Goal: Task Accomplishment & Management: Use online tool/utility

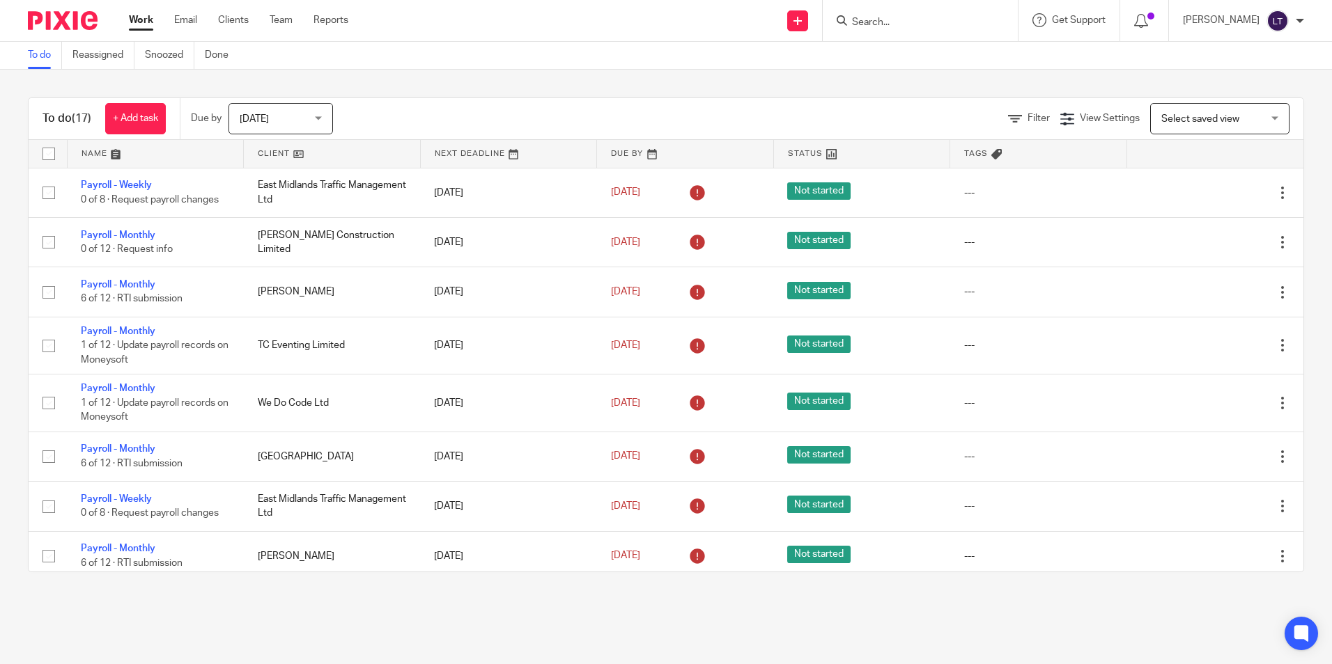
click at [908, 24] on input "Search" at bounding box center [912, 23] width 125 height 13
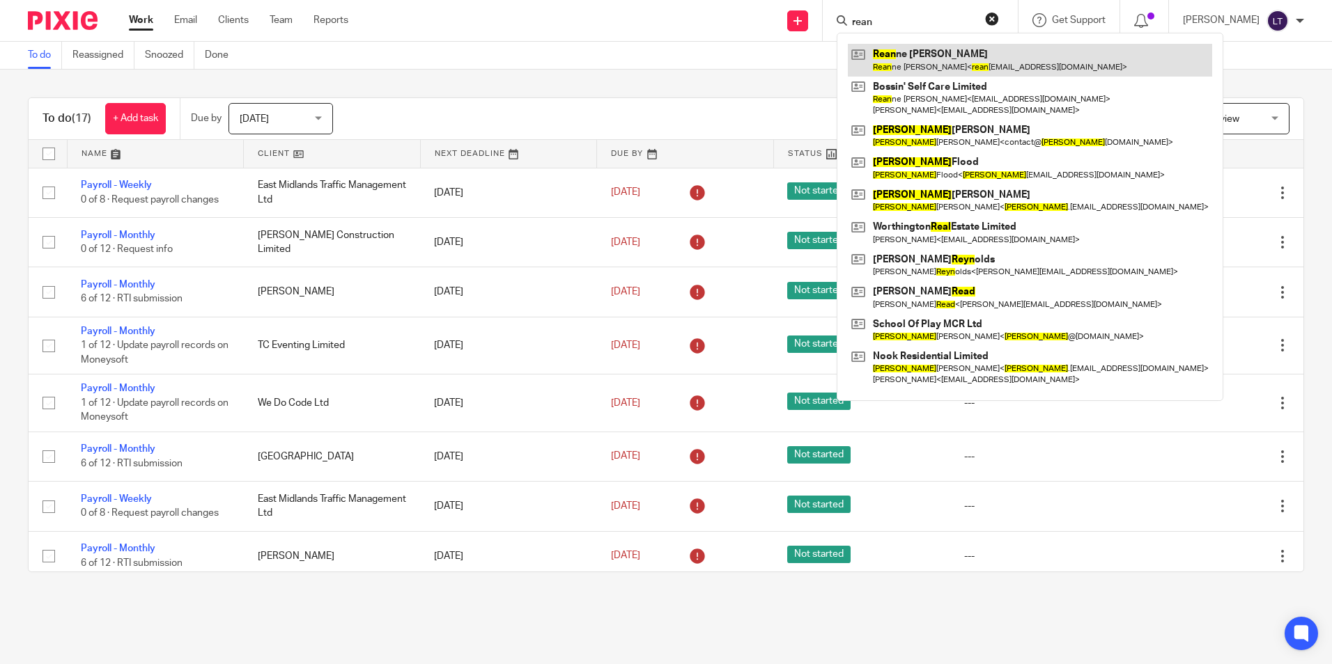
type input "rean"
click at [914, 56] on link at bounding box center [1030, 60] width 364 height 32
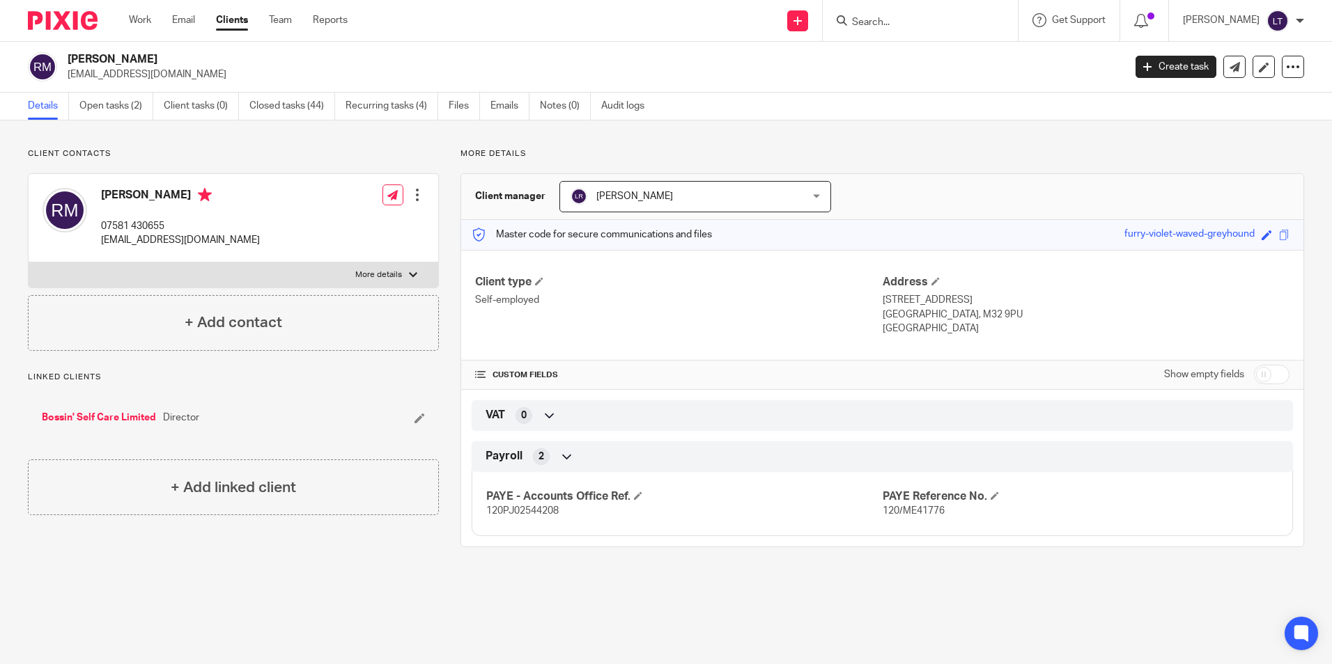
drag, startPoint x: 125, startPoint y: 107, endPoint x: 105, endPoint y: 71, distance: 41.5
click at [124, 108] on link "Open tasks (2)" at bounding box center [116, 106] width 74 height 27
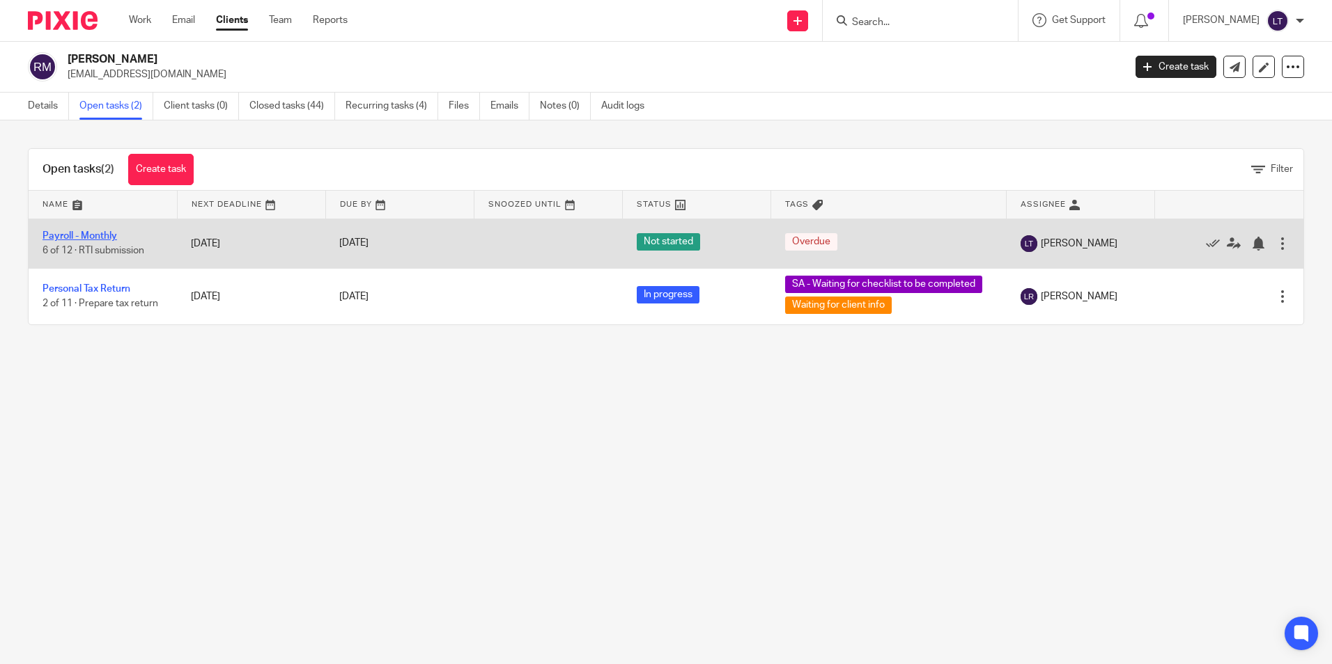
click at [86, 235] on link "Payroll - Monthly" at bounding box center [79, 236] width 75 height 10
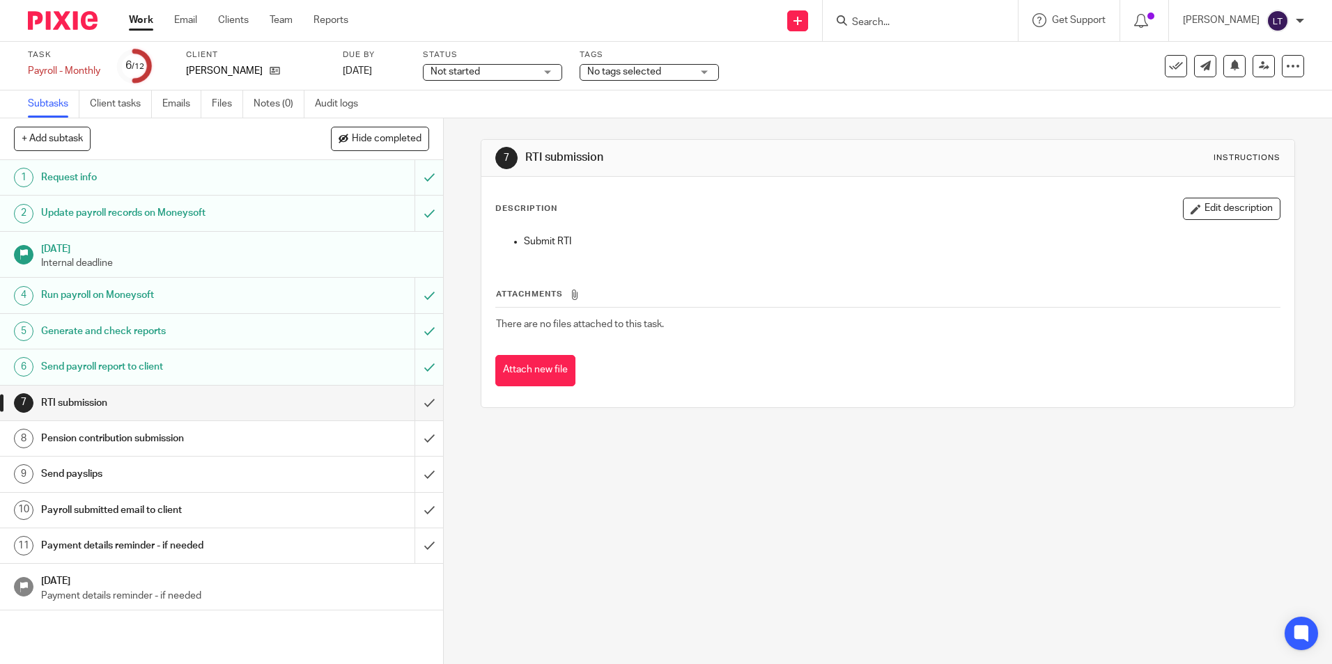
click at [960, 20] on input "Search" at bounding box center [912, 23] width 125 height 13
type input "tc"
click at [936, 64] on link at bounding box center [965, 60] width 235 height 32
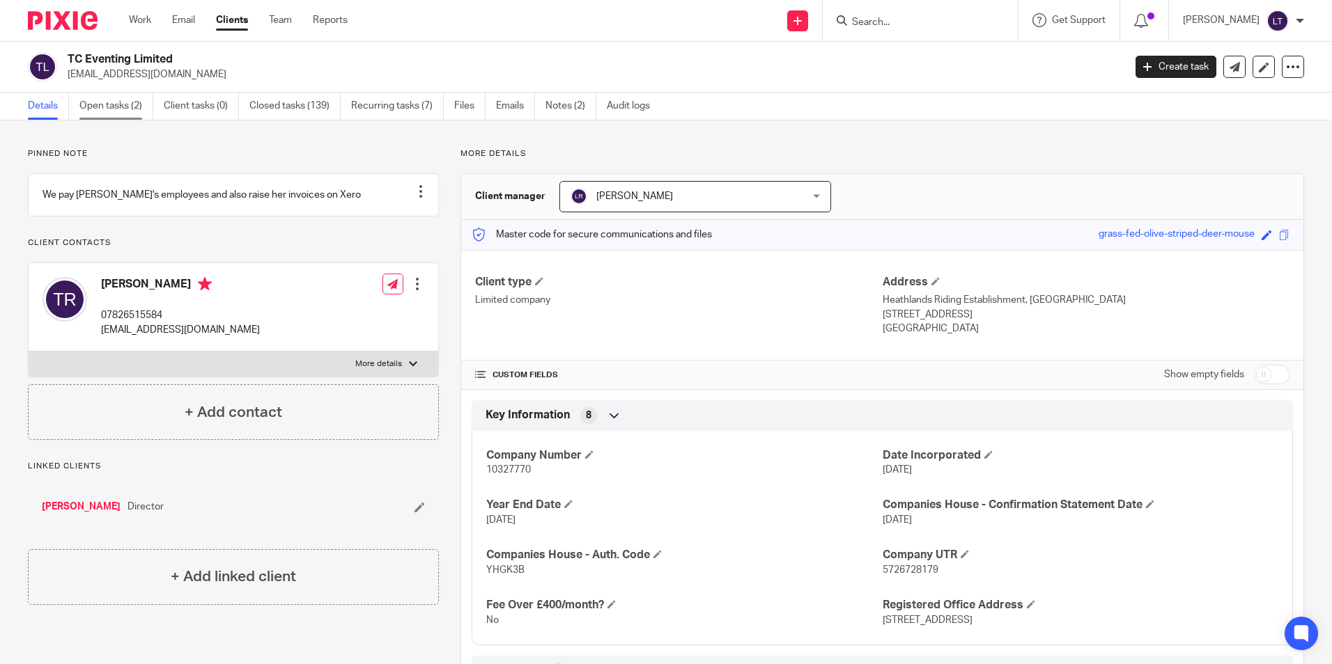
click at [111, 107] on link "Open tasks (2)" at bounding box center [116, 106] width 74 height 27
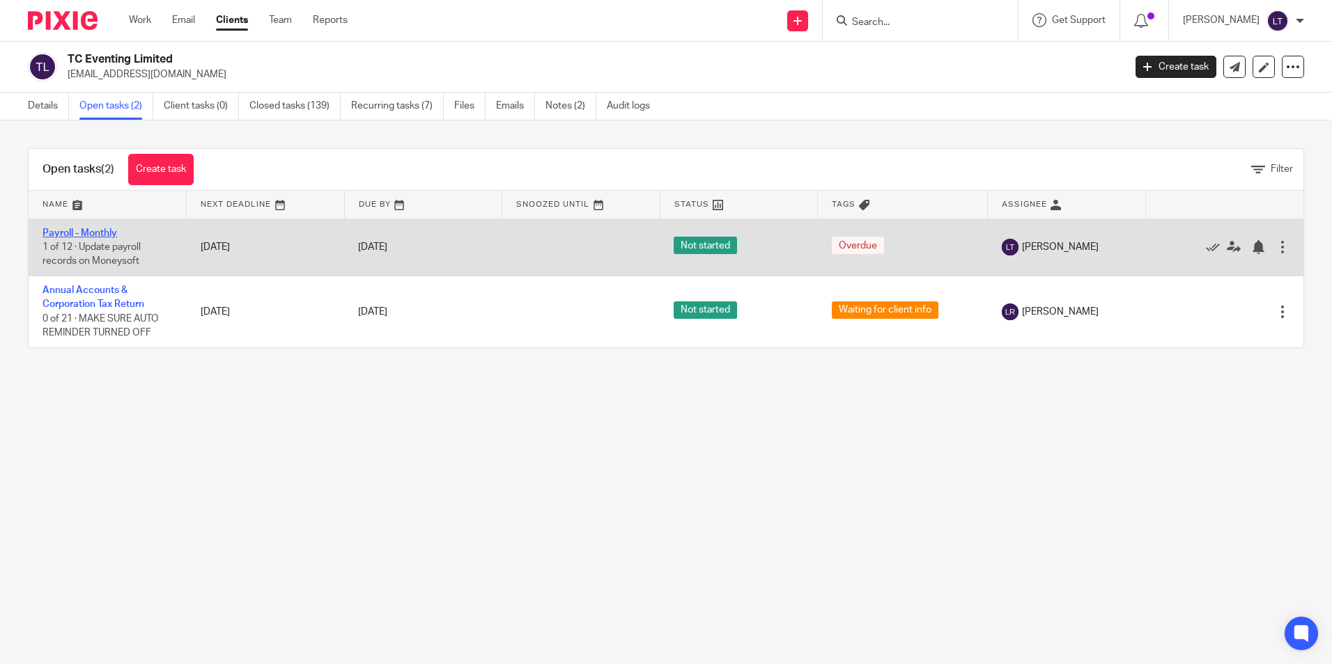
click at [81, 233] on link "Payroll - Monthly" at bounding box center [79, 233] width 75 height 10
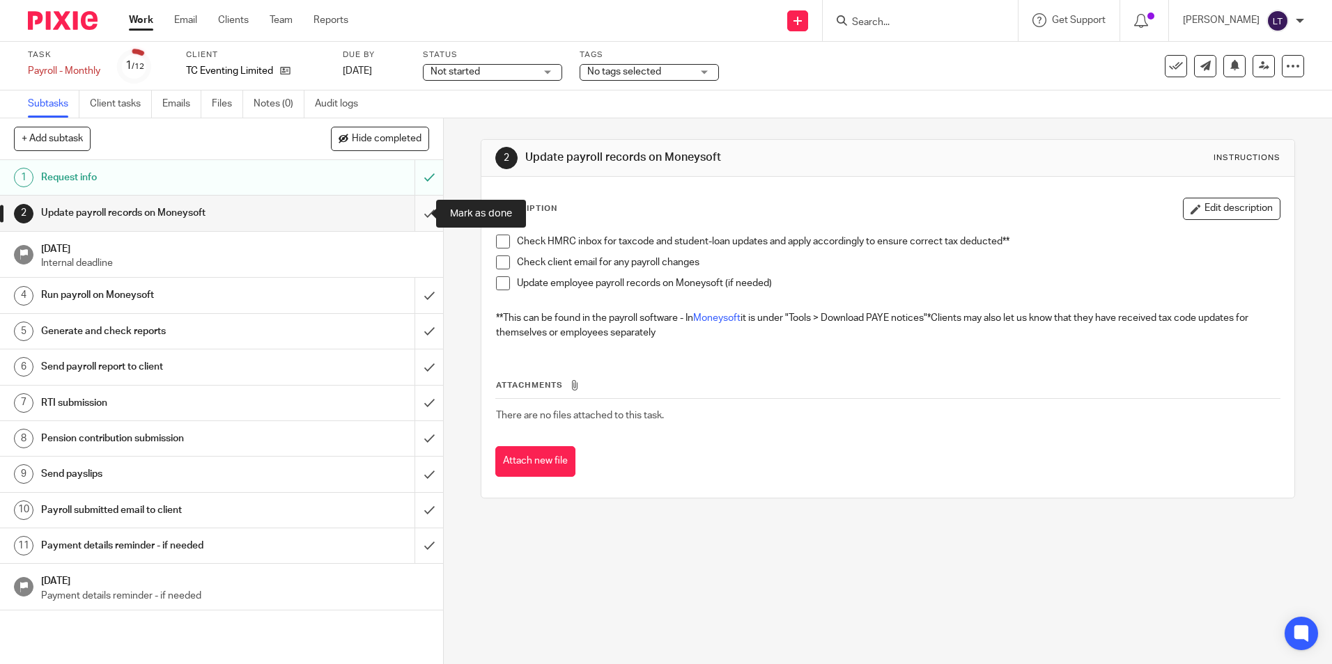
drag, startPoint x: 421, startPoint y: 211, endPoint x: 424, endPoint y: 224, distance: 13.7
click at [419, 211] on input "submit" at bounding box center [221, 213] width 443 height 35
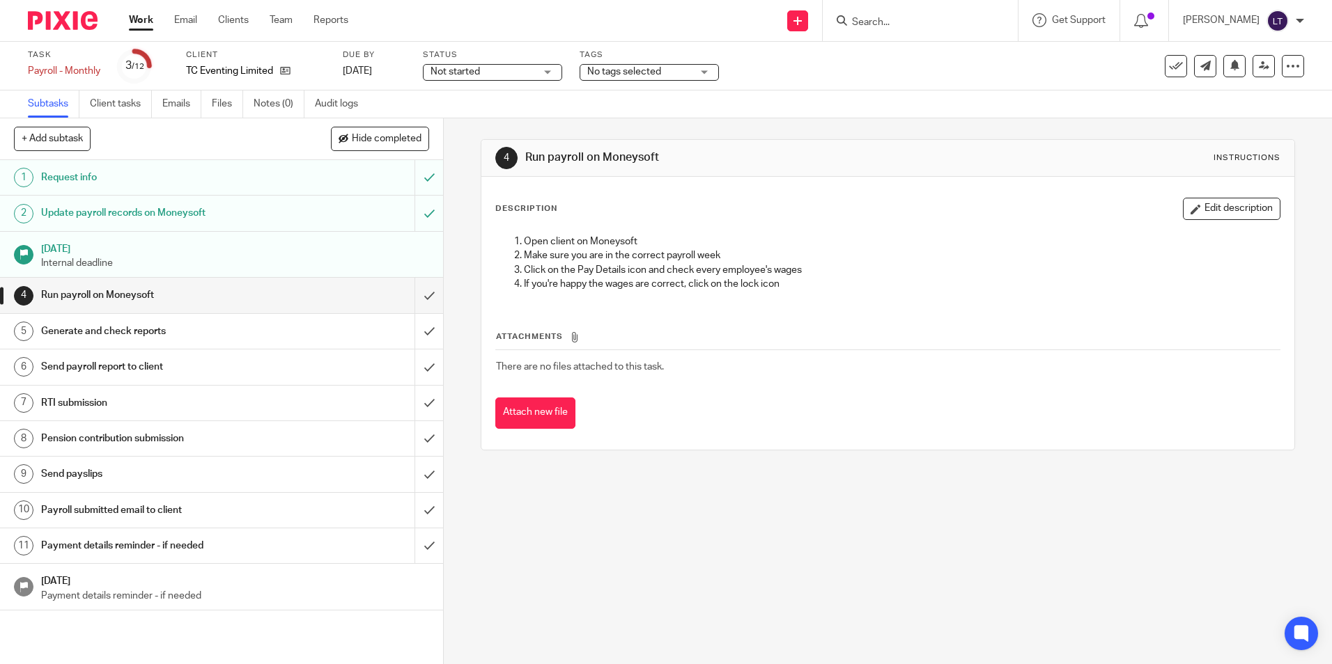
click at [414, 297] on input "submit" at bounding box center [221, 295] width 443 height 35
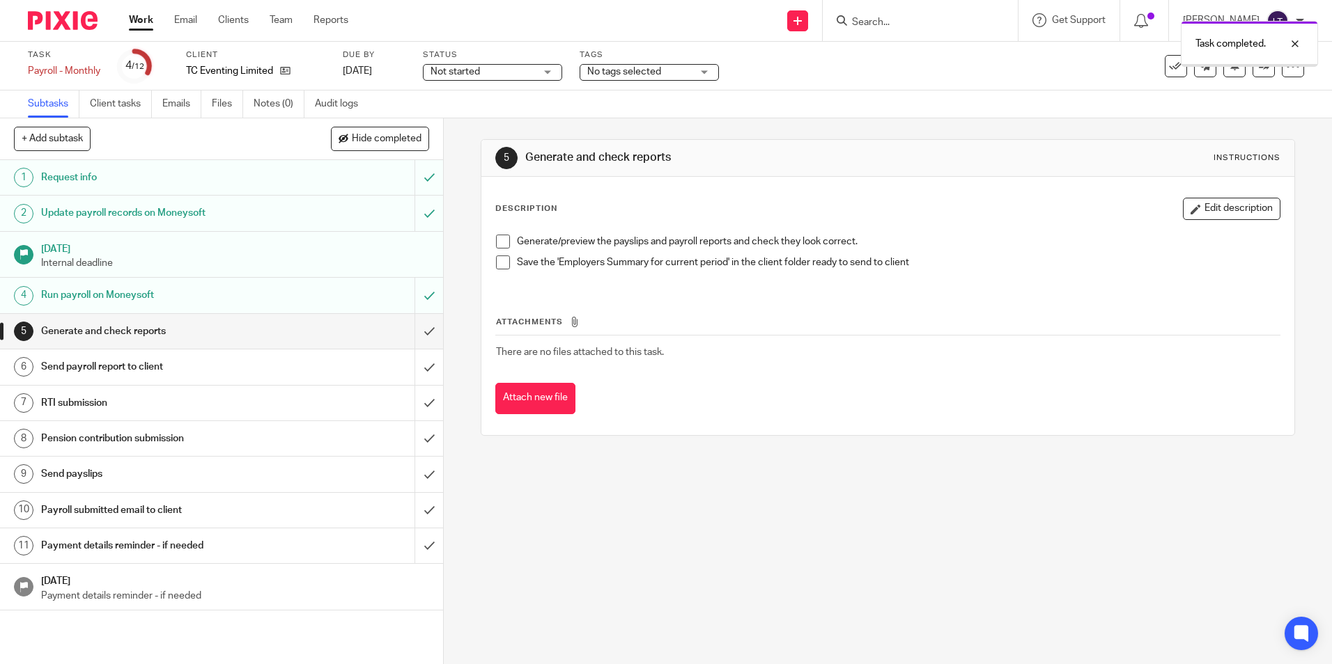
click at [416, 335] on input "submit" at bounding box center [221, 331] width 443 height 35
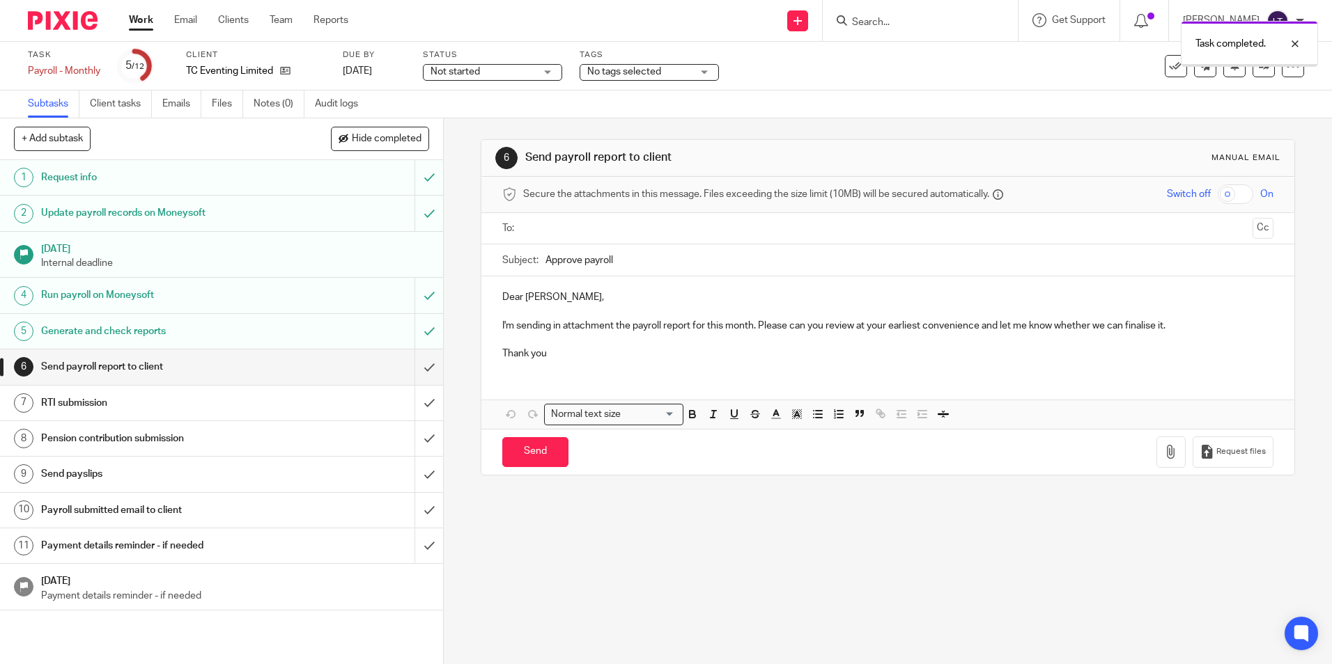
click at [414, 371] on input "submit" at bounding box center [221, 367] width 443 height 35
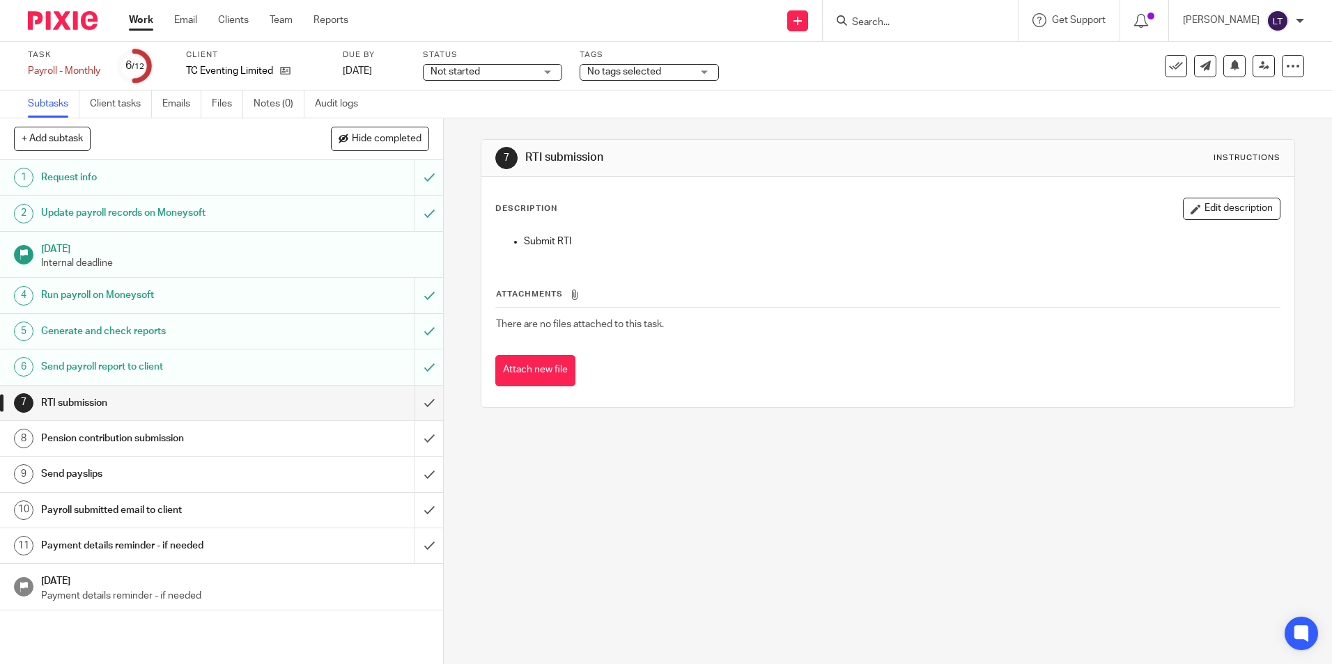
click at [900, 23] on input "Search" at bounding box center [912, 23] width 125 height 13
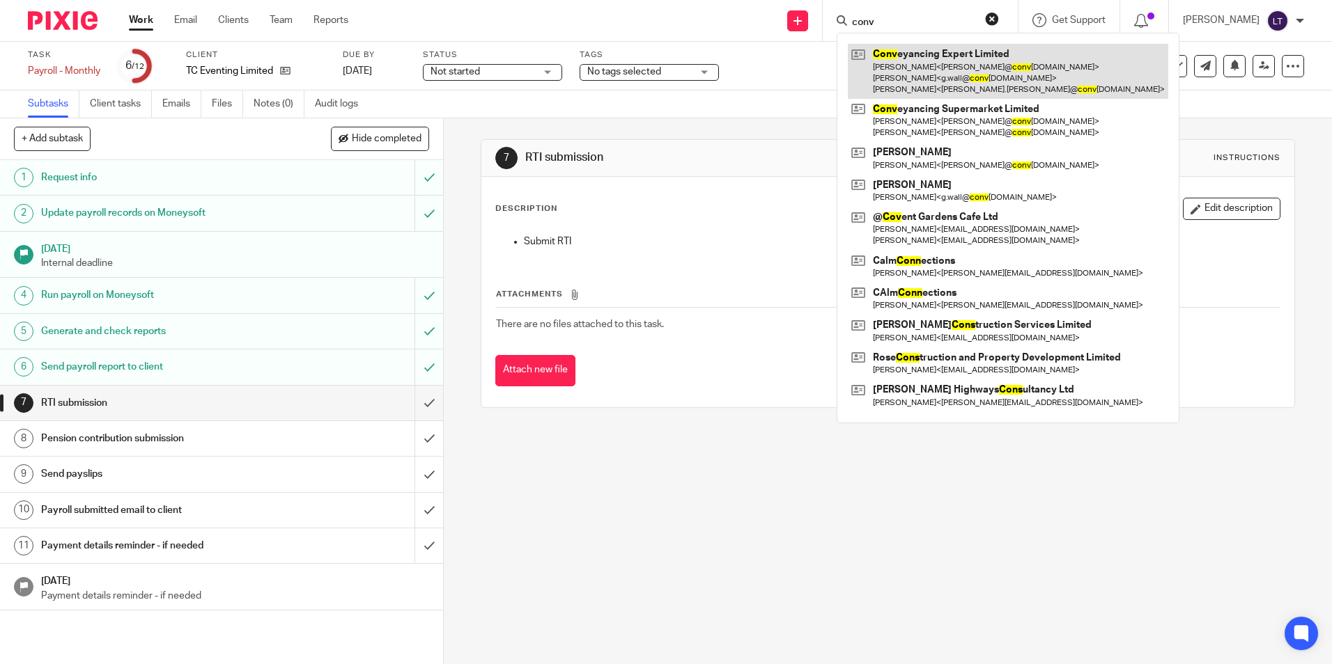
type input "conv"
click at [926, 51] on link at bounding box center [1008, 71] width 320 height 55
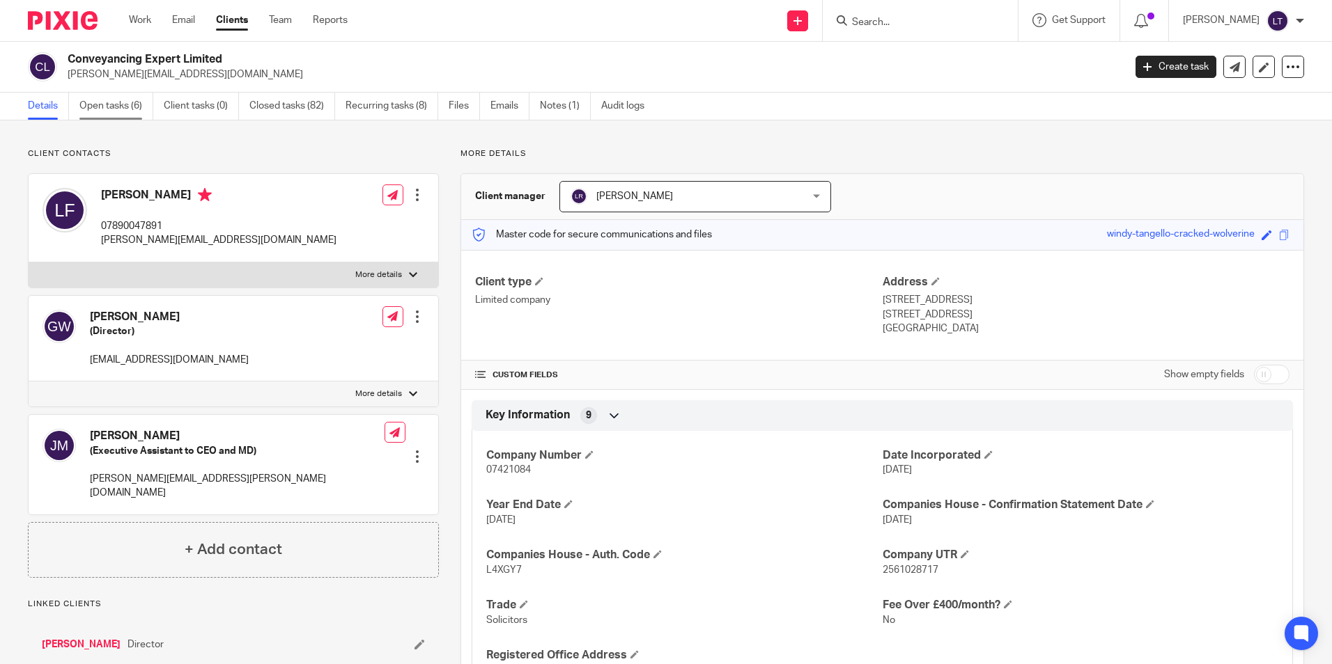
click at [110, 109] on link "Open tasks (6)" at bounding box center [116, 106] width 74 height 27
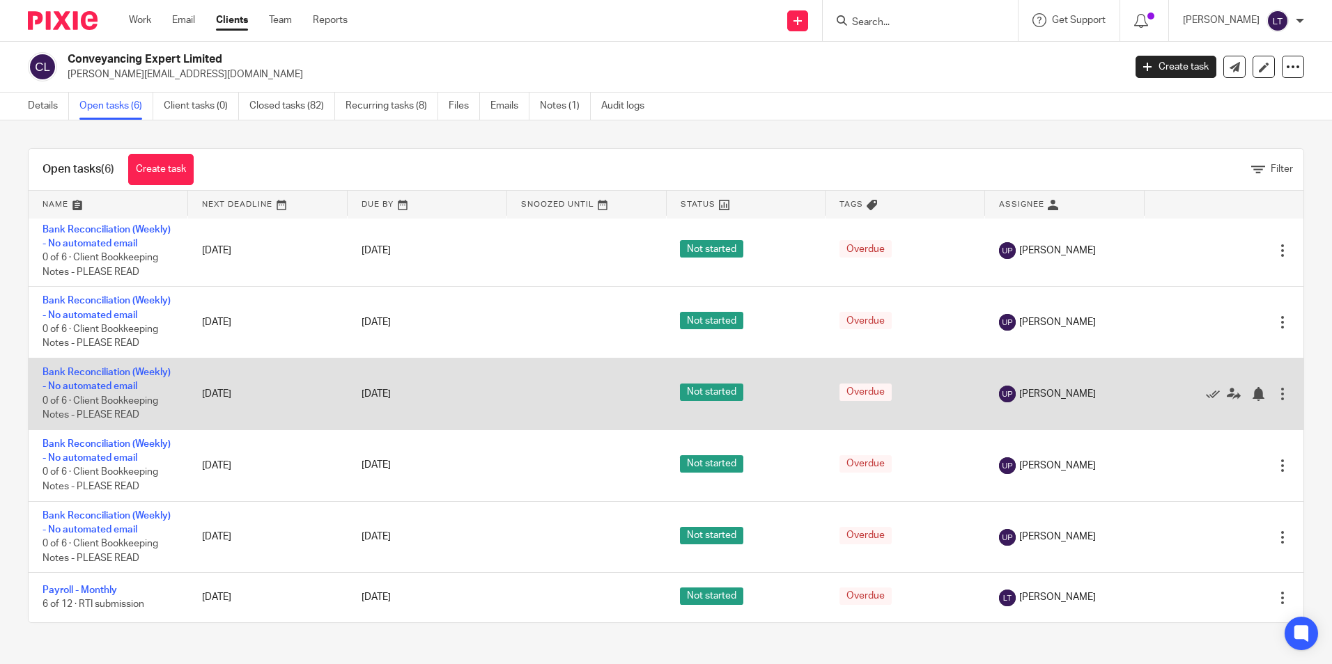
scroll to position [74, 0]
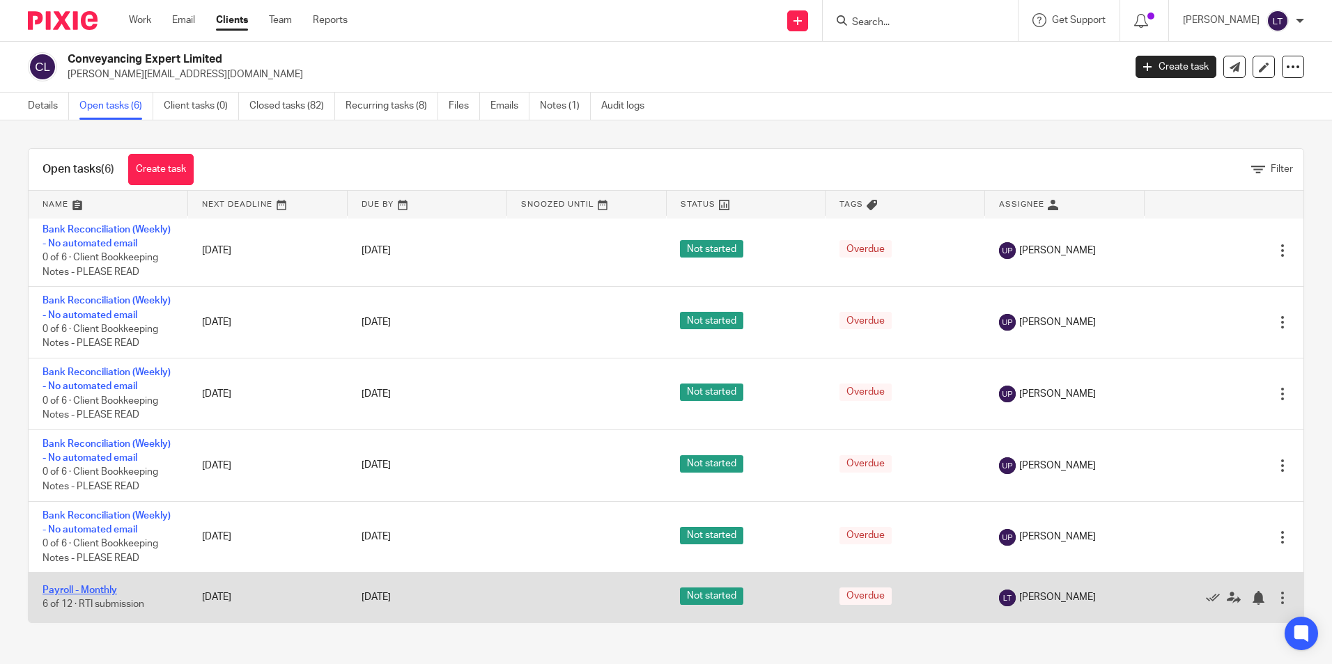
click at [62, 592] on link "Payroll - Monthly" at bounding box center [79, 591] width 75 height 10
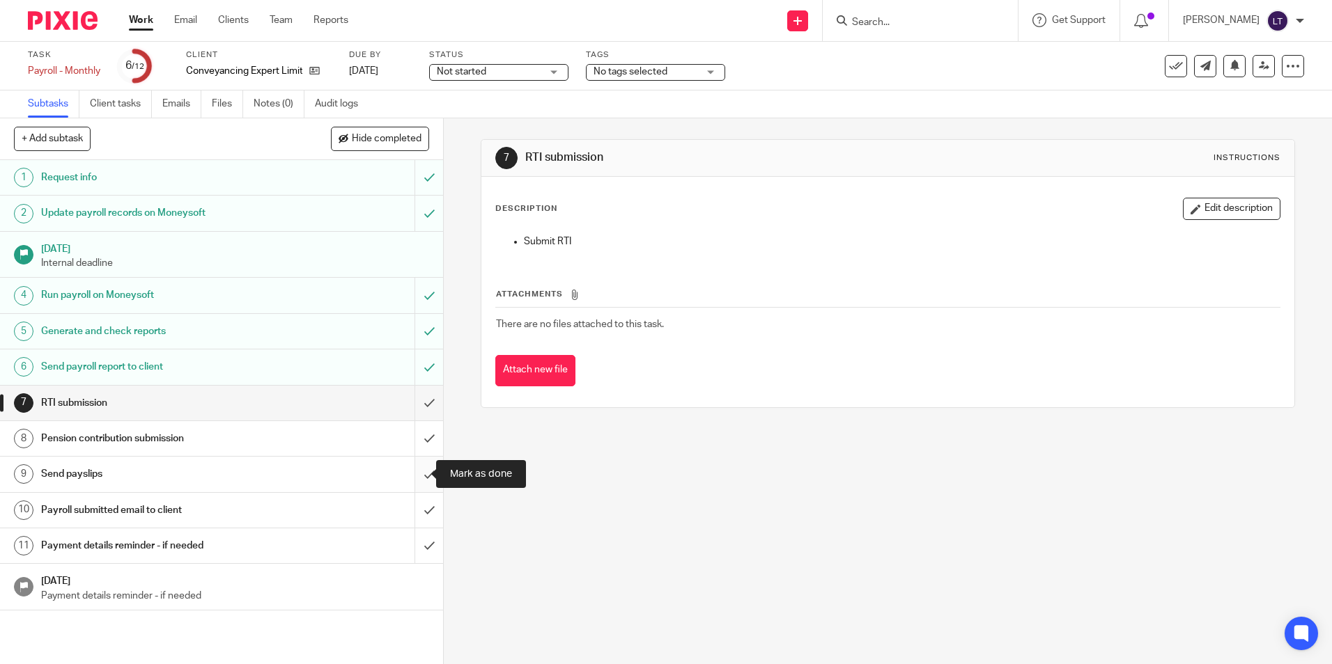
click at [417, 472] on input "submit" at bounding box center [221, 474] width 443 height 35
click at [903, 19] on input "Search" at bounding box center [912, 23] width 125 height 13
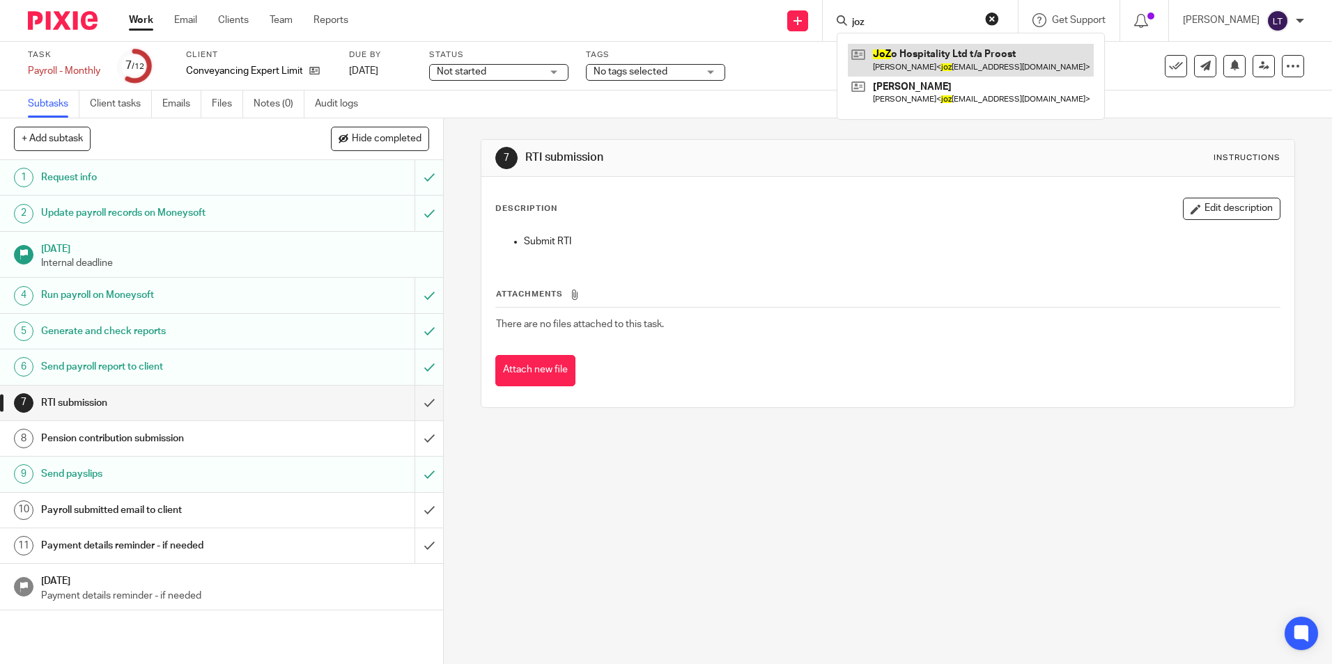
type input "joz"
click at [897, 69] on link at bounding box center [971, 60] width 246 height 32
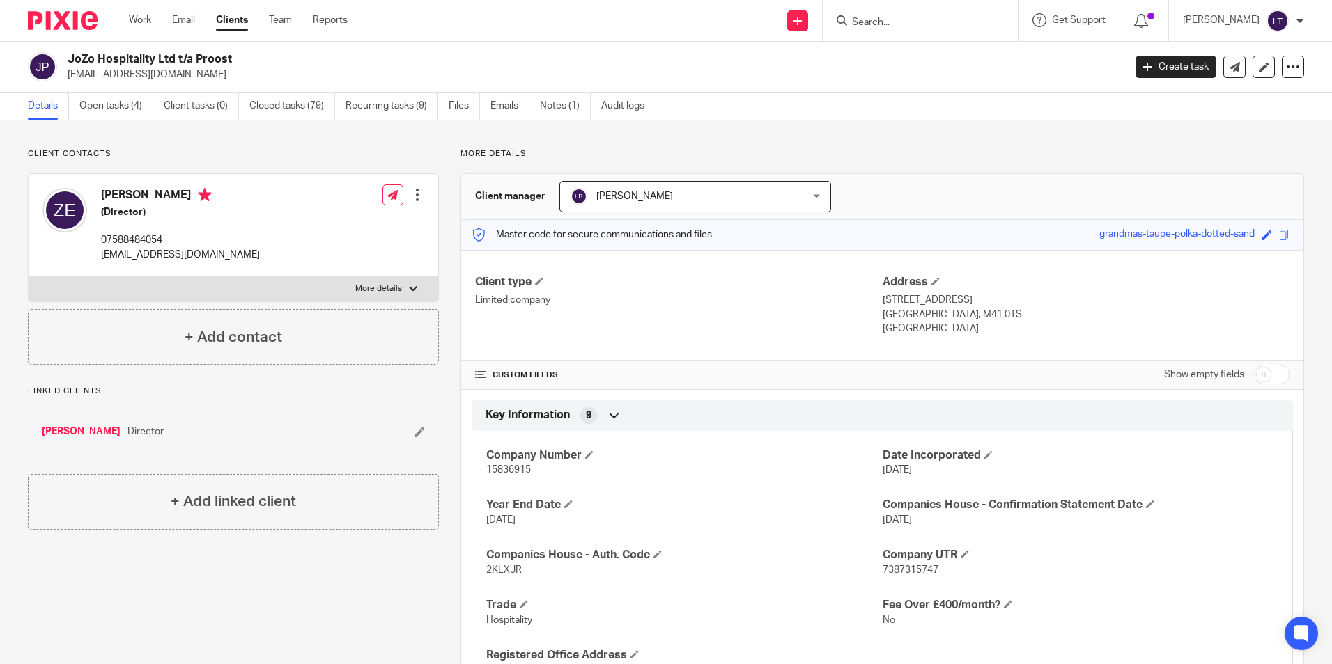
drag, startPoint x: 114, startPoint y: 109, endPoint x: 1, endPoint y: 143, distance: 117.0
click at [114, 109] on link "Open tasks (4)" at bounding box center [116, 106] width 74 height 27
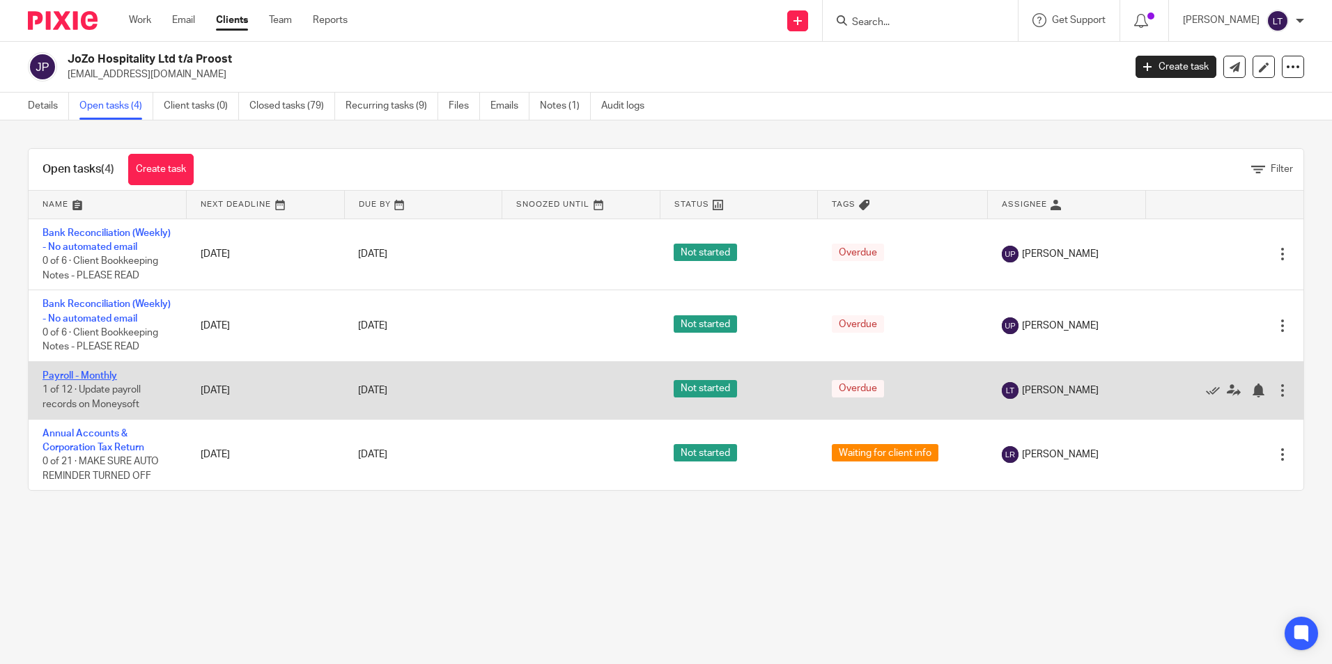
click at [65, 381] on link "Payroll - Monthly" at bounding box center [79, 376] width 75 height 10
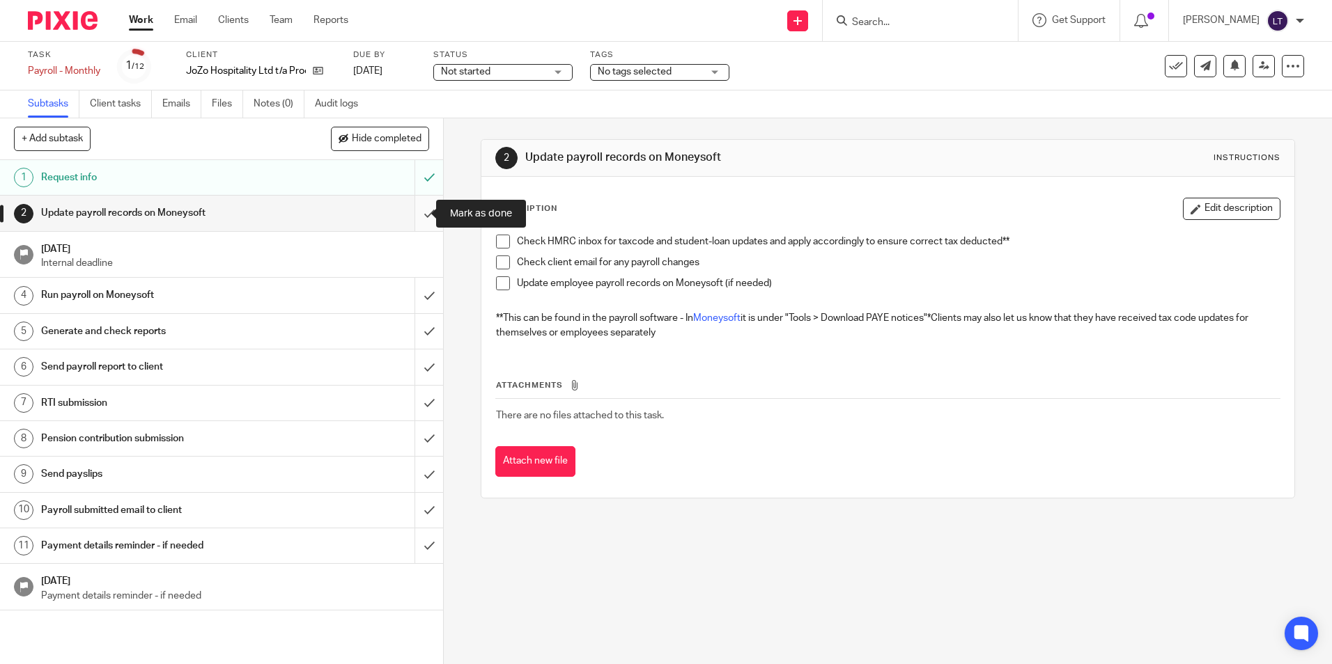
click at [415, 211] on input "submit" at bounding box center [221, 213] width 443 height 35
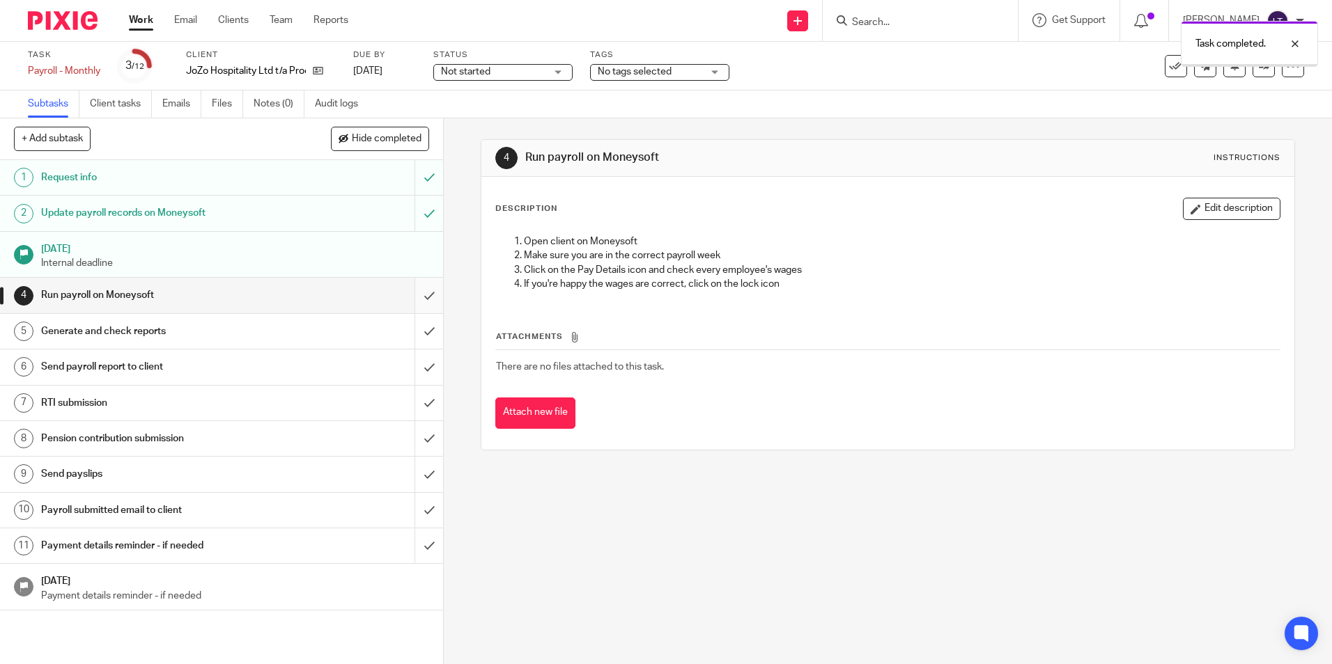
click at [415, 298] on input "submit" at bounding box center [221, 295] width 443 height 35
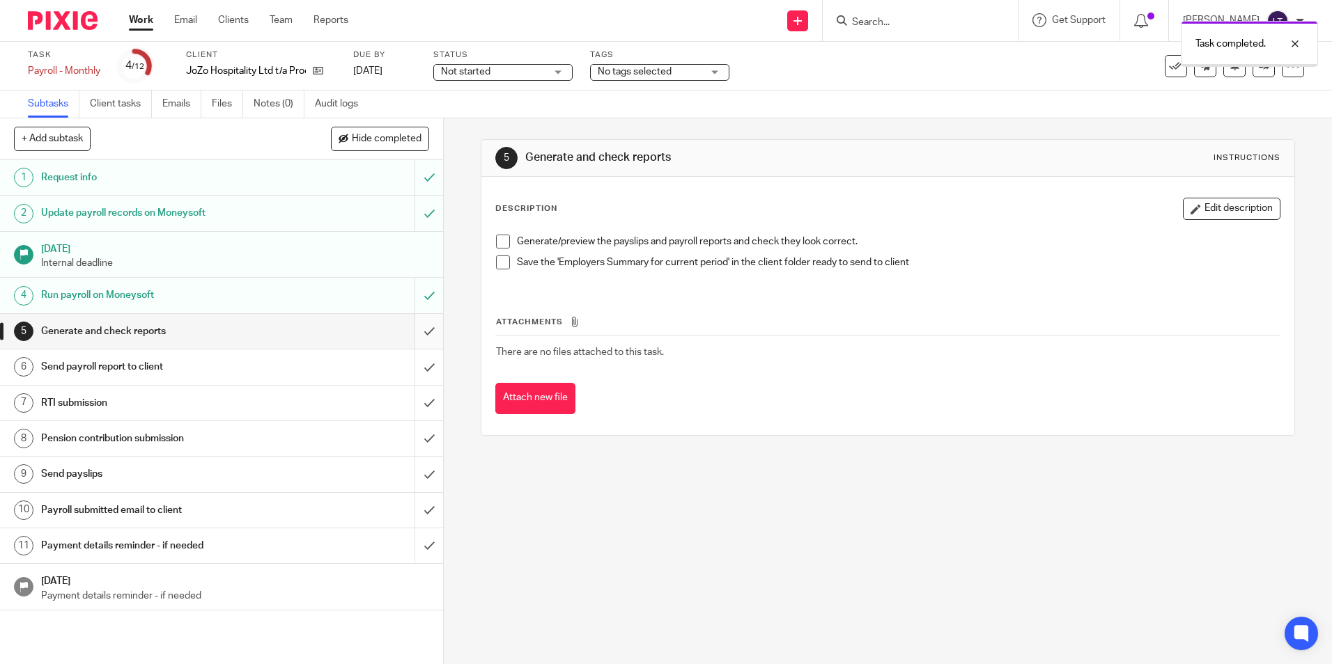
click at [411, 334] on input "submit" at bounding box center [221, 331] width 443 height 35
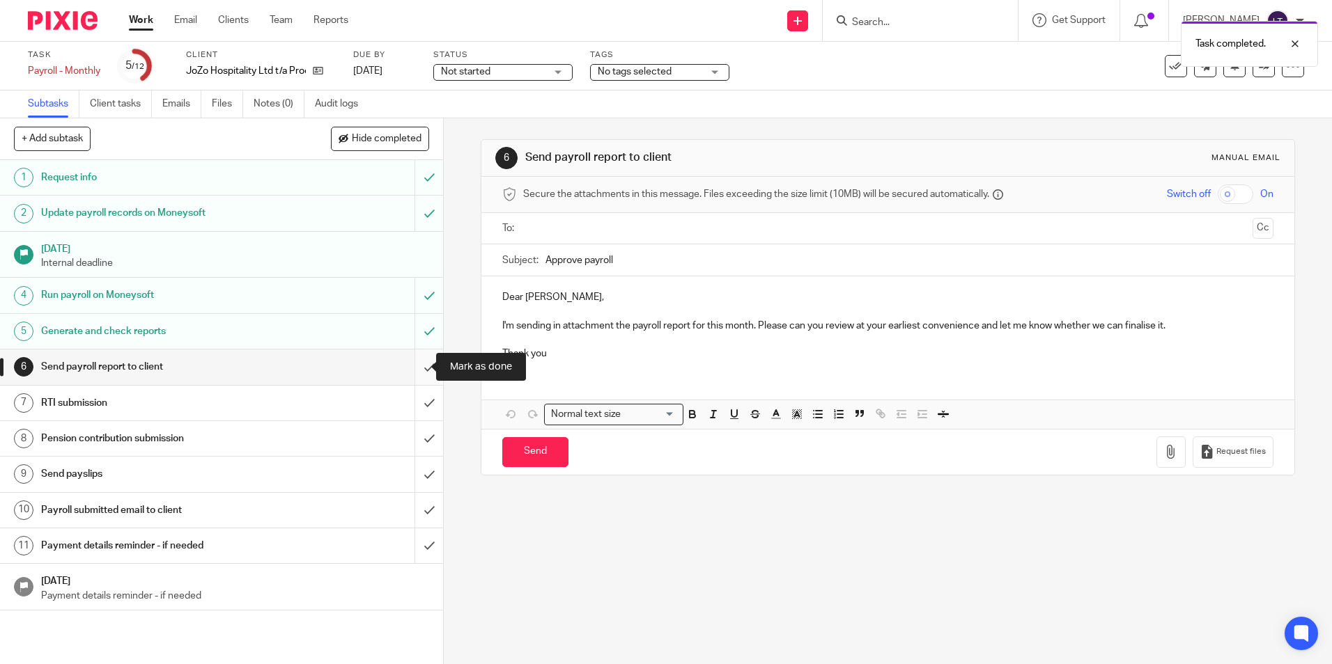
click at [411, 363] on input "submit" at bounding box center [221, 367] width 443 height 35
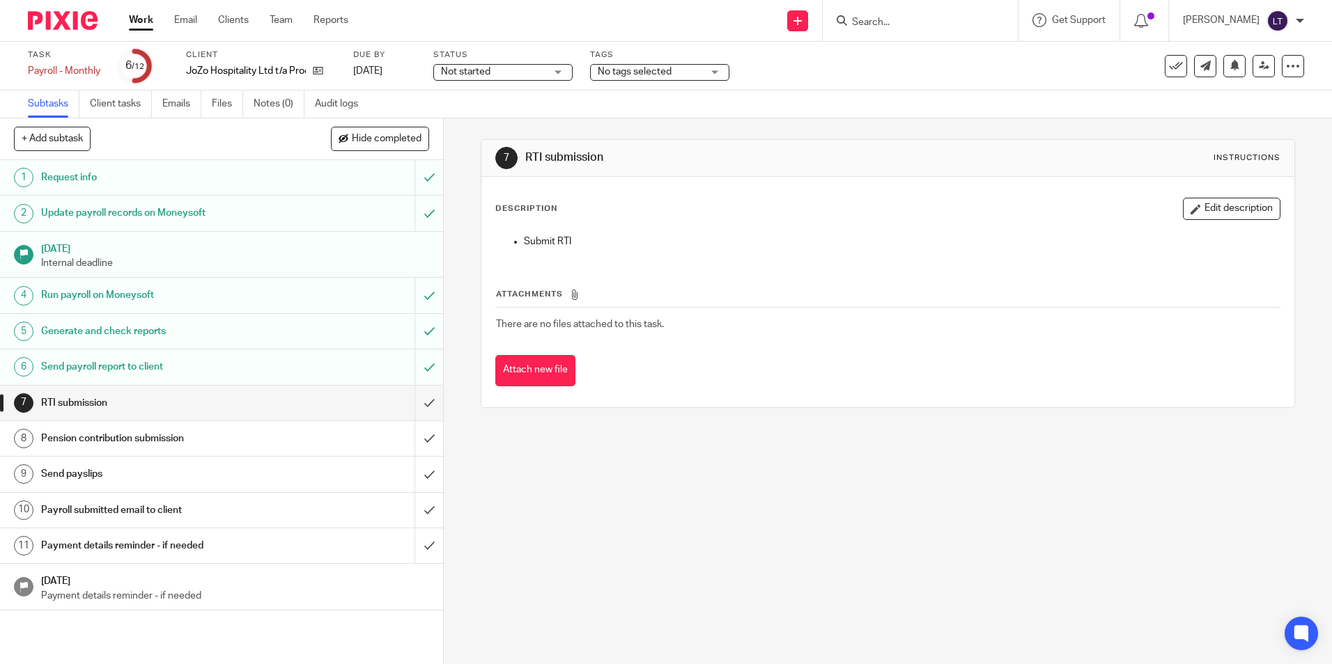
click at [935, 24] on input "Search" at bounding box center [912, 23] width 125 height 13
type input "aff"
click at [937, 51] on link at bounding box center [965, 60] width 235 height 32
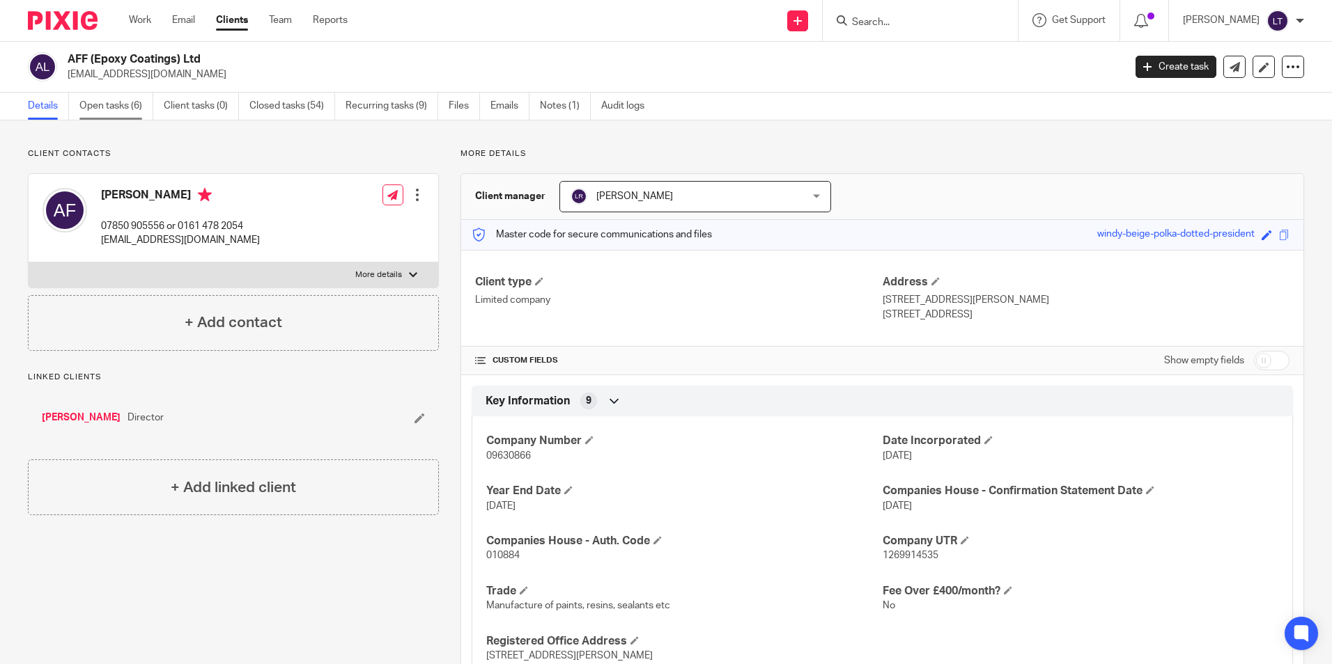
click at [113, 104] on link "Open tasks (6)" at bounding box center [116, 106] width 74 height 27
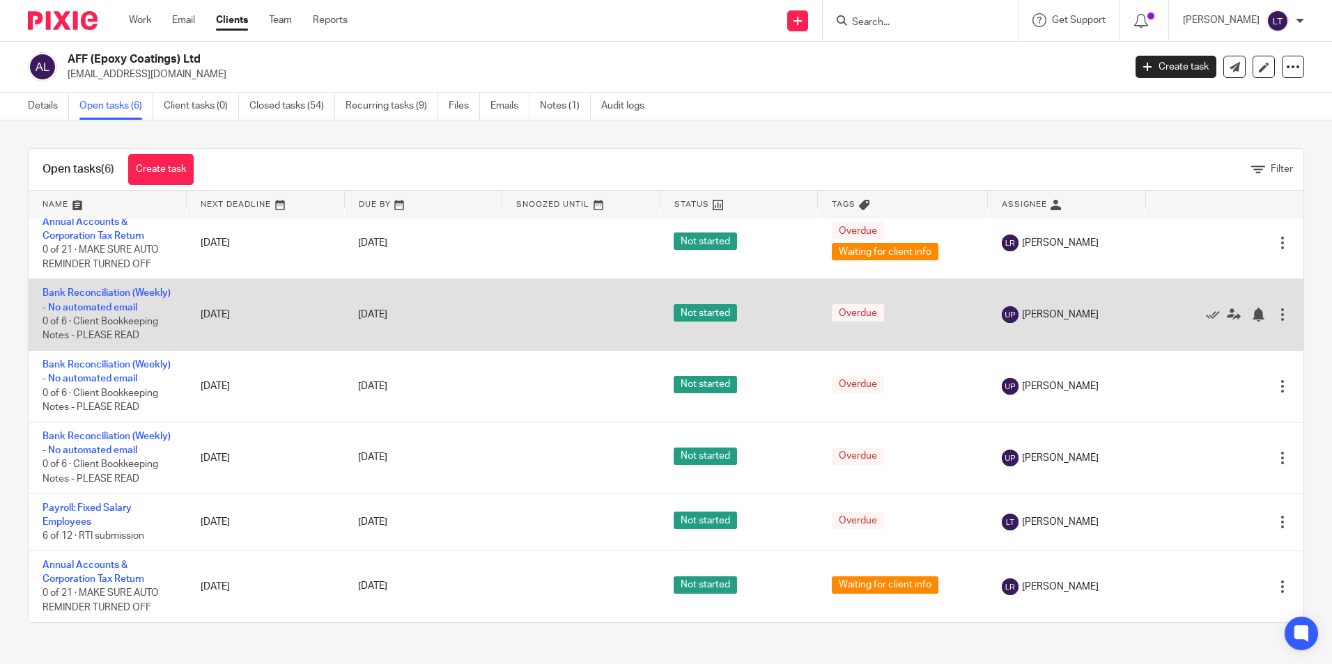
scroll to position [54, 0]
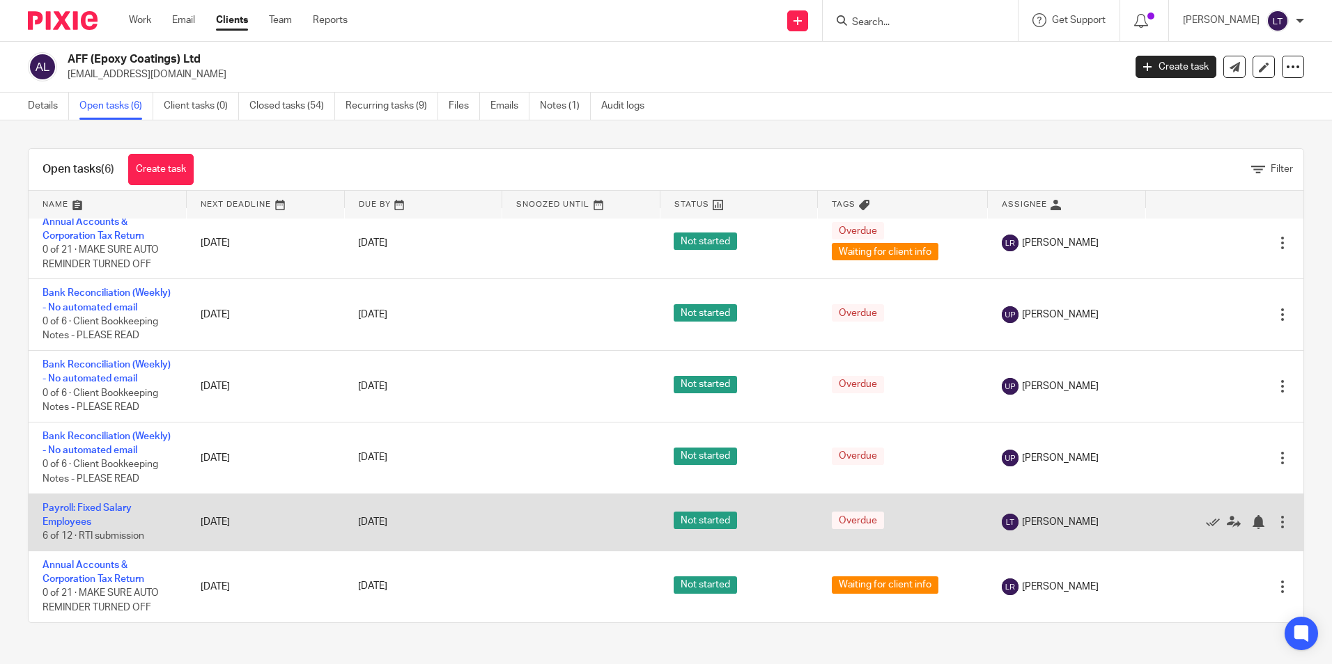
click at [78, 513] on td "Payroll: Fixed Salary Employees 6 of 12 · RTI submission" at bounding box center [108, 522] width 158 height 57
click at [57, 511] on link "Payroll: Fixed Salary Employees" at bounding box center [86, 516] width 89 height 24
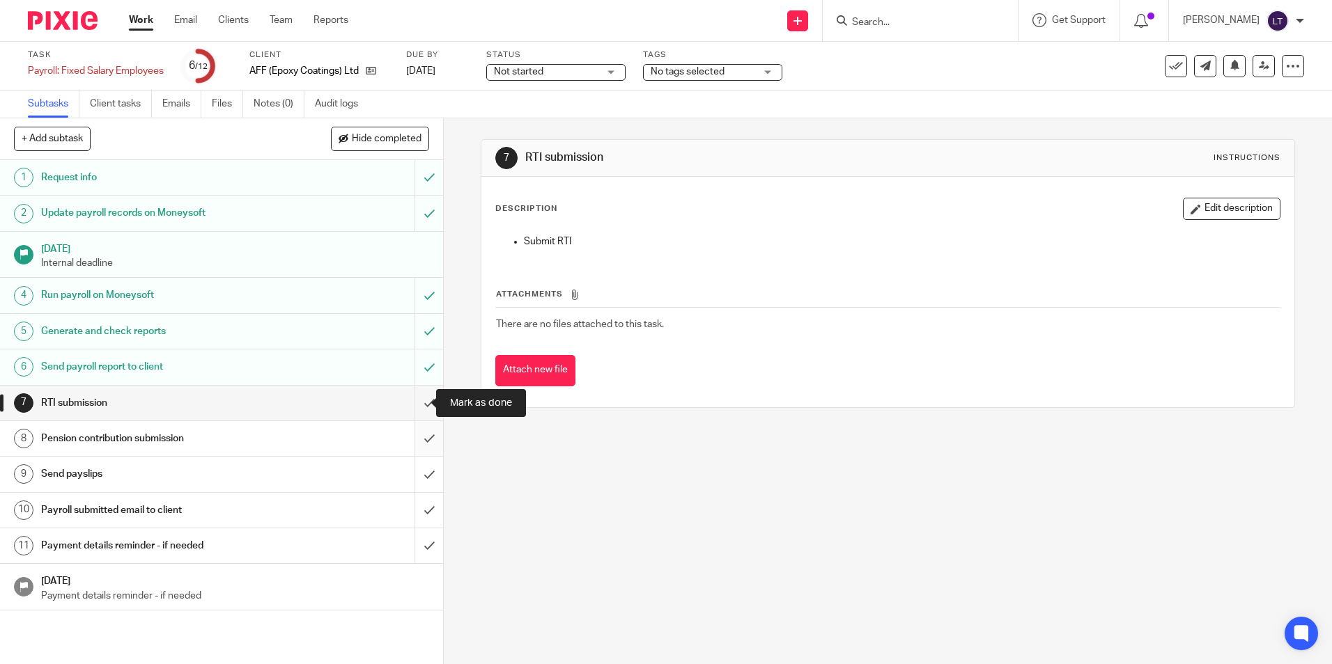
drag, startPoint x: 412, startPoint y: 400, endPoint x: 418, endPoint y: 426, distance: 25.7
click at [412, 400] on input "submit" at bounding box center [221, 403] width 443 height 35
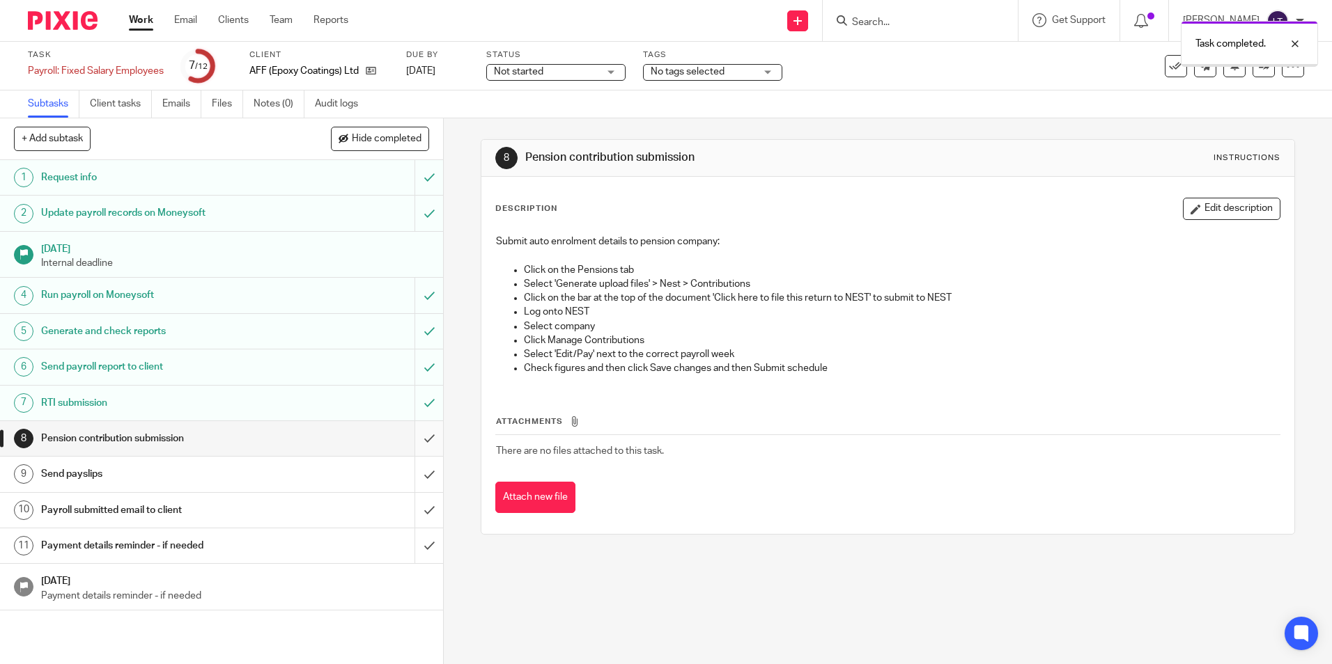
click at [415, 439] on input "submit" at bounding box center [221, 438] width 443 height 35
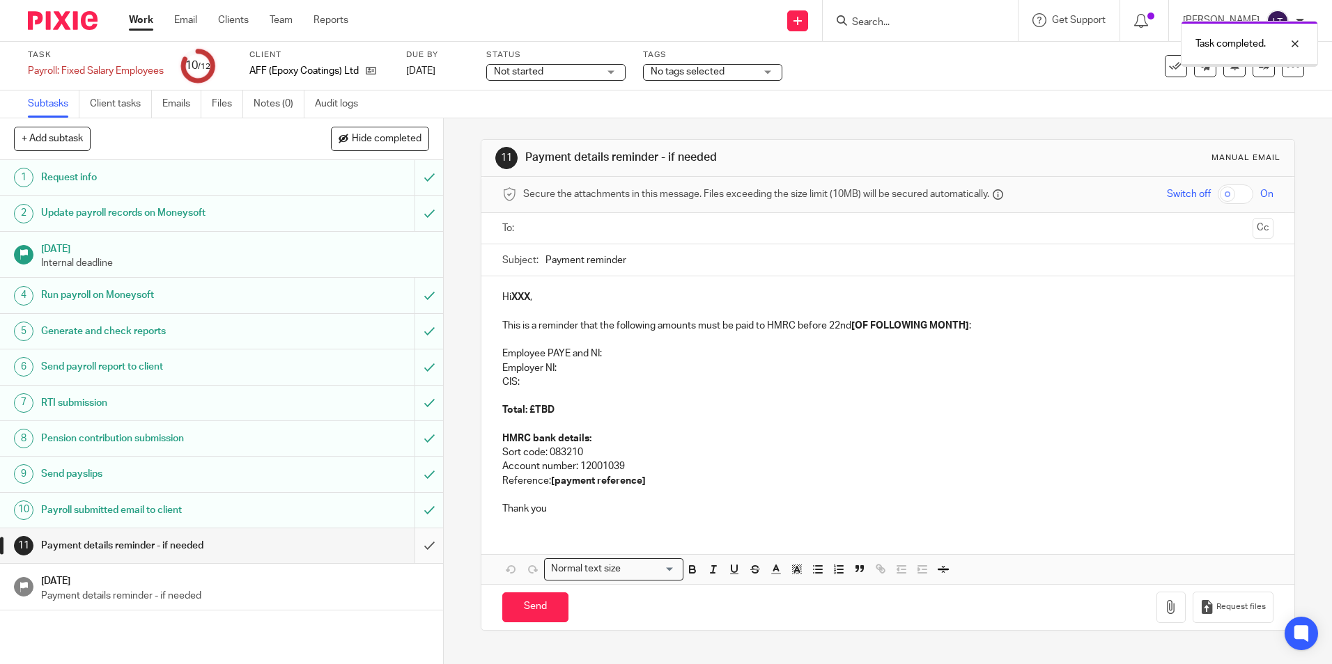
drag, startPoint x: 0, startPoint y: 0, endPoint x: 416, endPoint y: 547, distance: 687.4
click at [416, 547] on input "submit" at bounding box center [221, 546] width 443 height 35
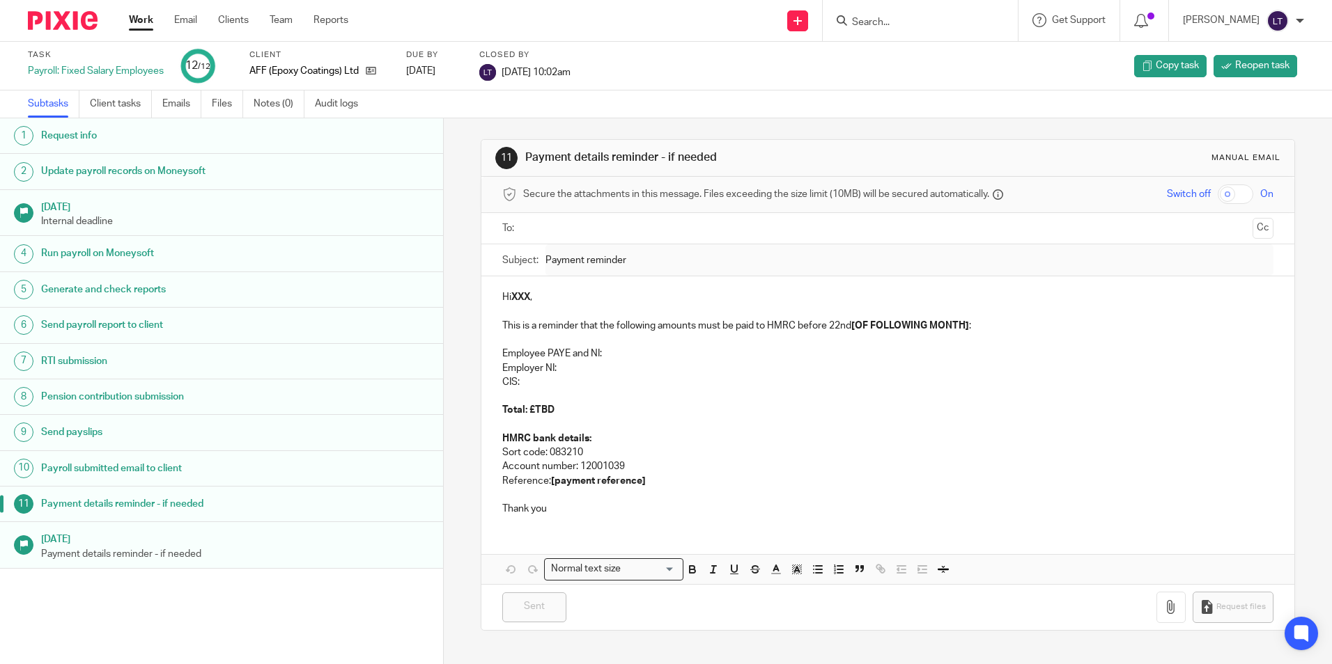
click at [926, 27] on input "Search" at bounding box center [912, 23] width 125 height 13
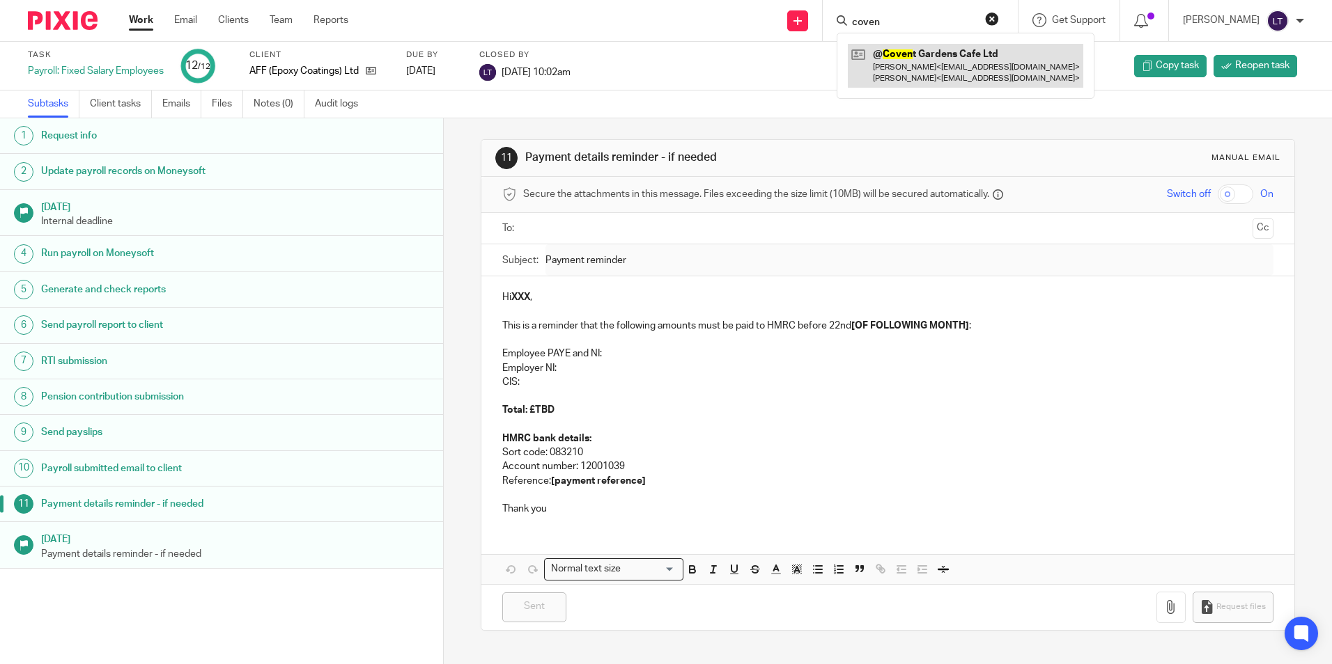
type input "coven"
click at [898, 69] on link at bounding box center [965, 65] width 235 height 43
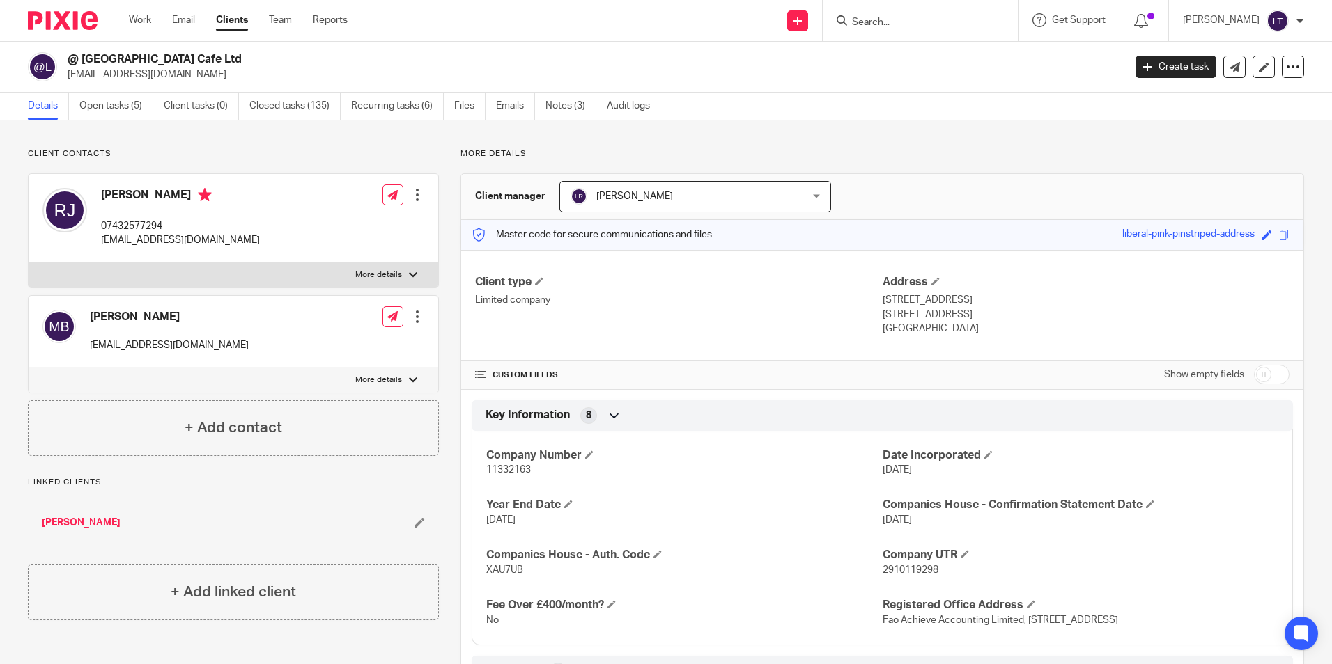
drag, startPoint x: 226, startPoint y: 84, endPoint x: 64, endPoint y: 82, distance: 161.6
click at [64, 82] on div "@ [GEOGRAPHIC_DATA] Cafe Ltd [EMAIL_ADDRESS][DOMAIN_NAME] Create task Update fr…" at bounding box center [666, 67] width 1332 height 51
copy p "[EMAIL_ADDRESS][DOMAIN_NAME]"
click at [87, 103] on link "Open tasks (5)" at bounding box center [116, 106] width 74 height 27
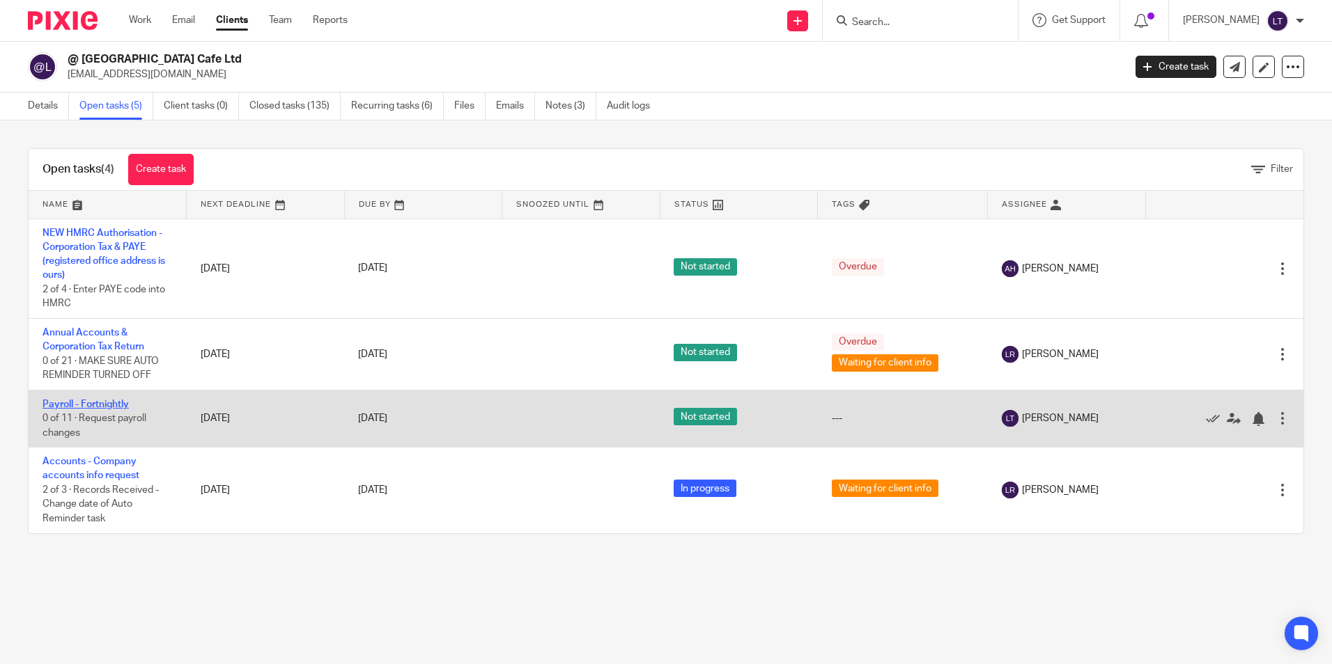
click at [75, 401] on link "Payroll - Fortnightly" at bounding box center [85, 405] width 86 height 10
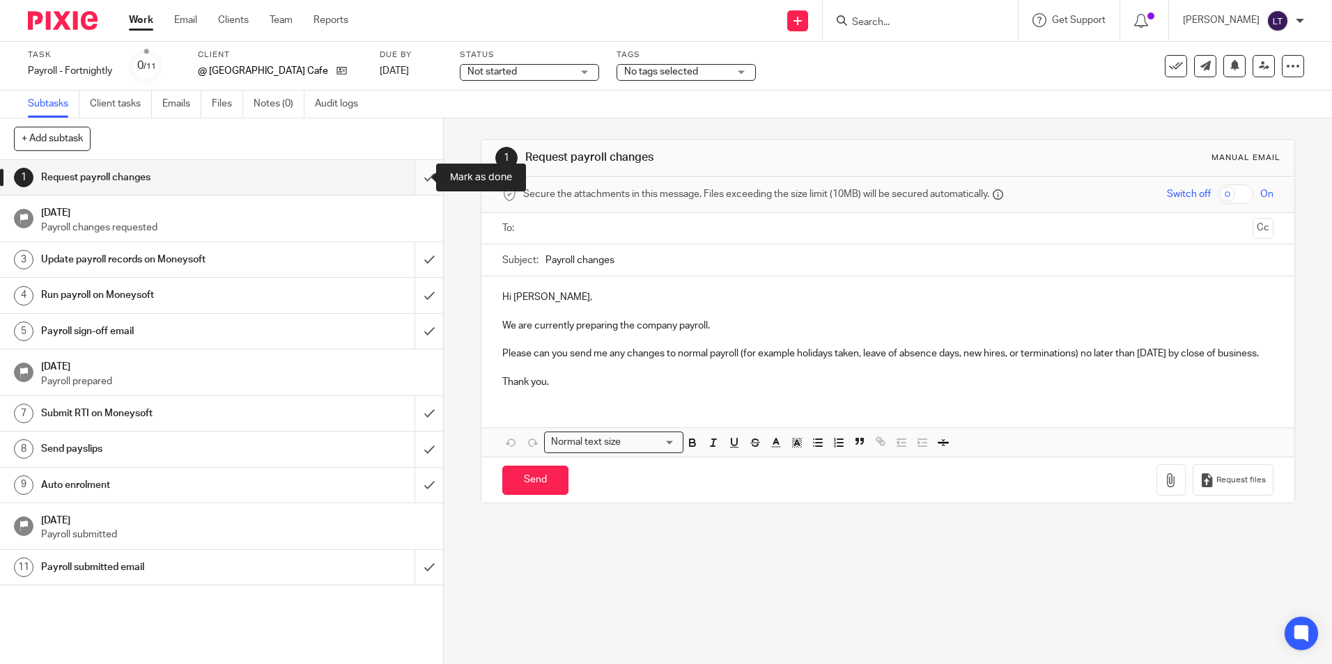
click at [412, 178] on input "submit" at bounding box center [221, 177] width 443 height 35
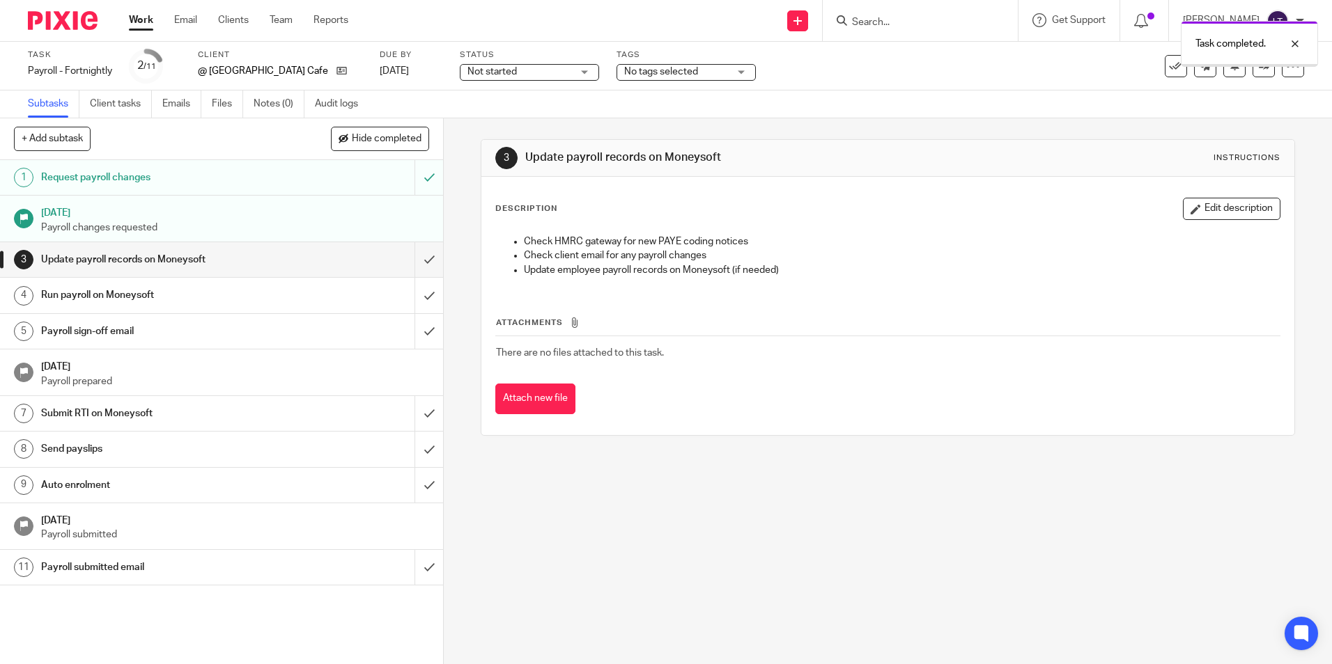
click at [415, 258] on input "submit" at bounding box center [221, 259] width 443 height 35
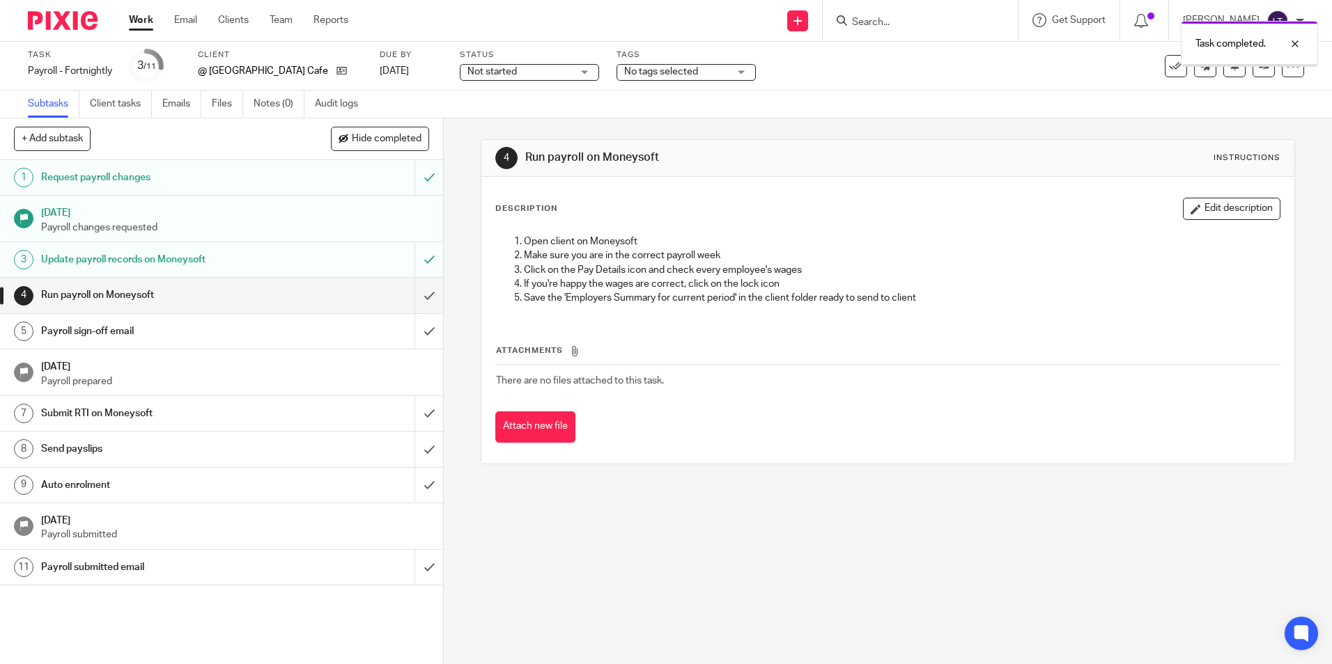
click at [413, 292] on input "submit" at bounding box center [221, 295] width 443 height 35
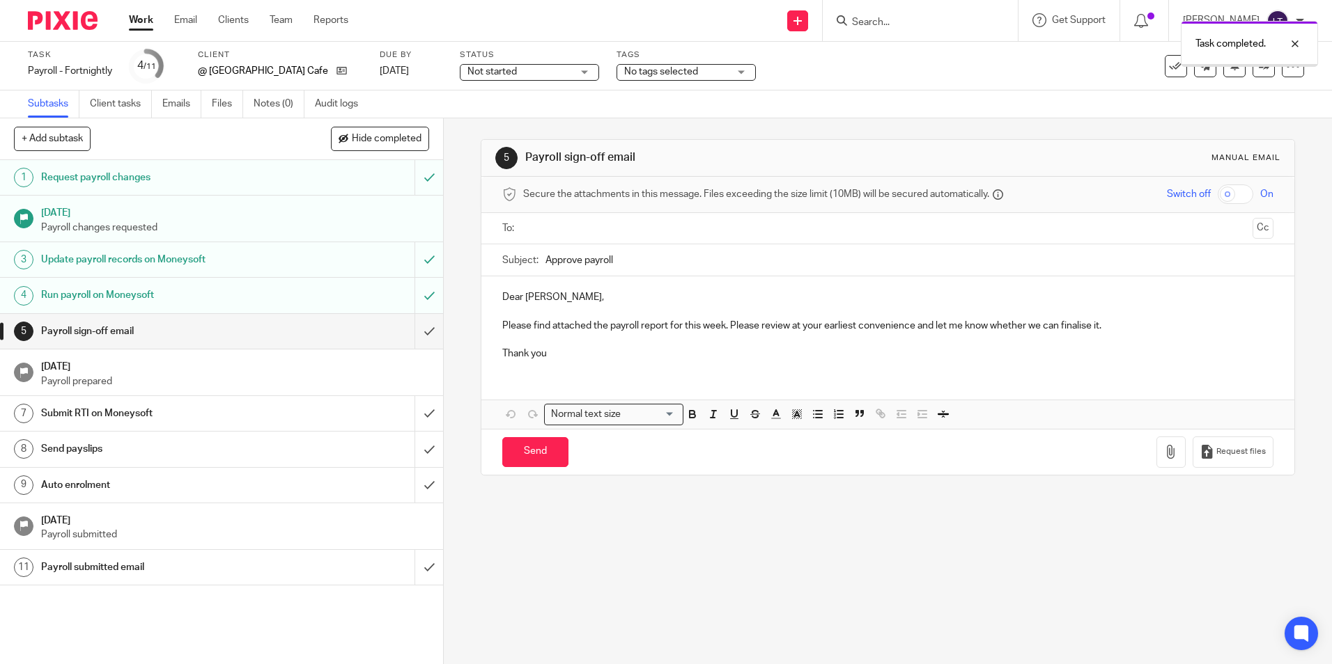
click at [412, 334] on input "submit" at bounding box center [221, 331] width 443 height 35
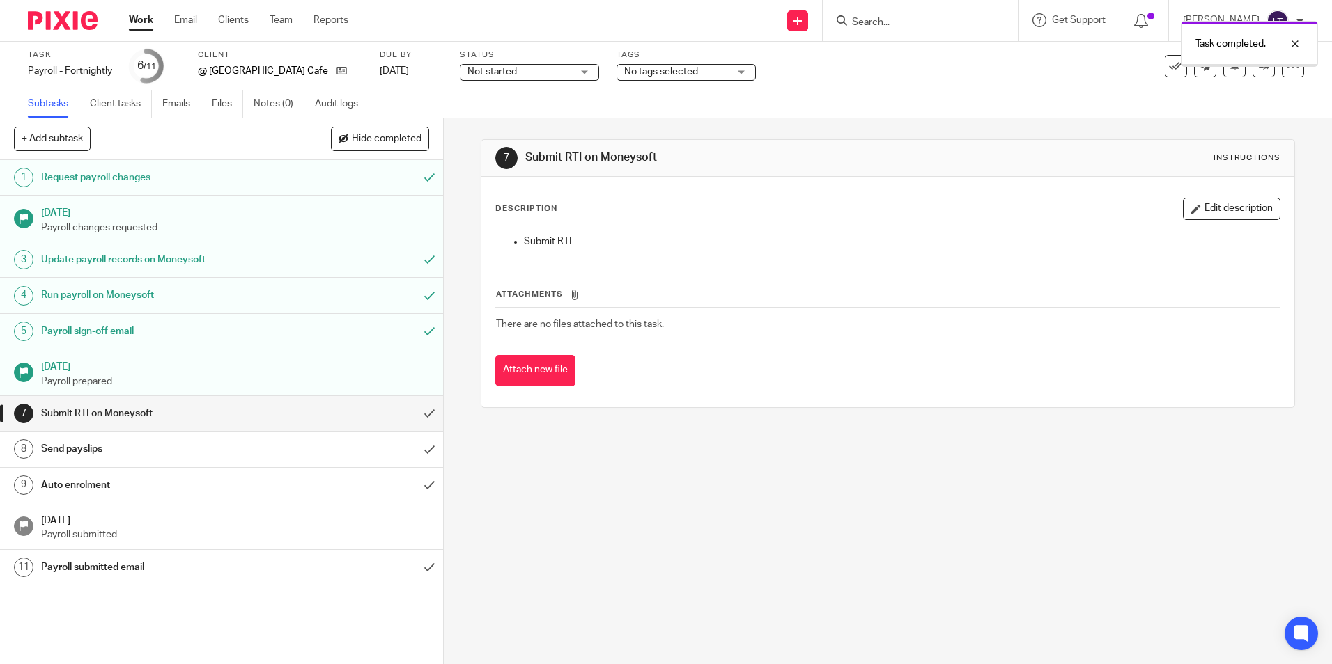
click at [415, 414] on input "submit" at bounding box center [221, 413] width 443 height 35
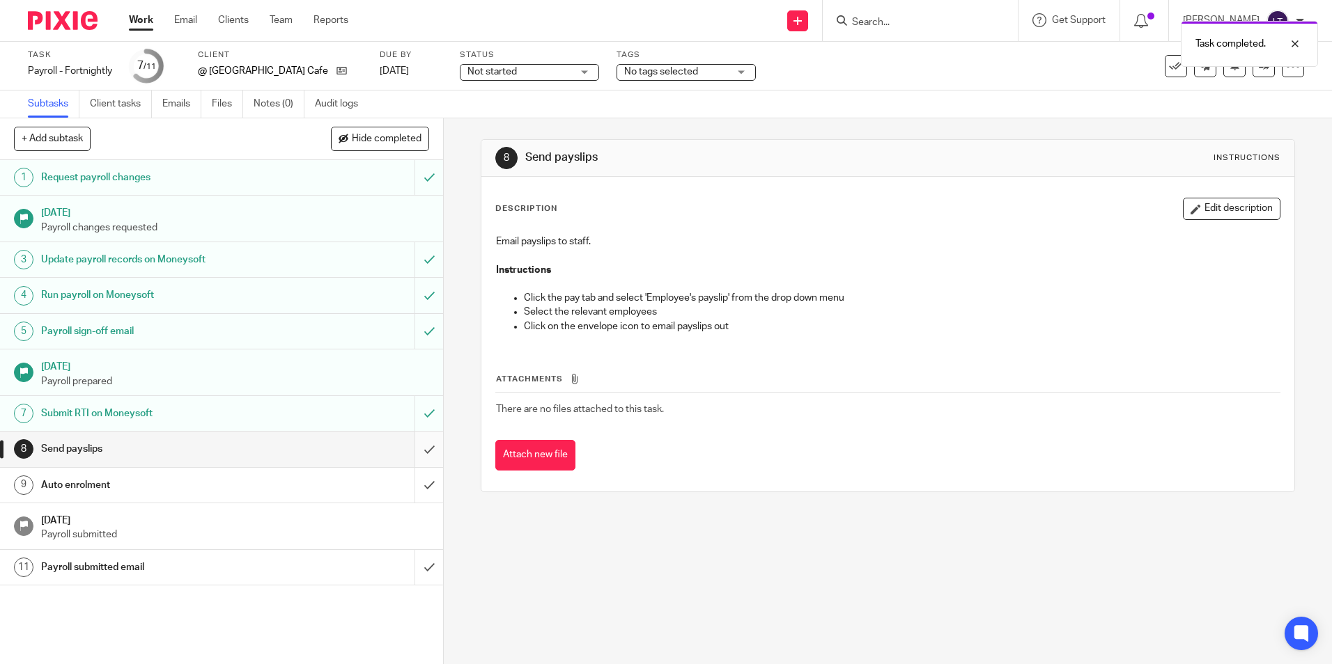
click at [408, 449] on input "submit" at bounding box center [221, 449] width 443 height 35
click at [414, 485] on input "submit" at bounding box center [221, 485] width 443 height 35
click at [411, 570] on input "submit" at bounding box center [221, 567] width 443 height 35
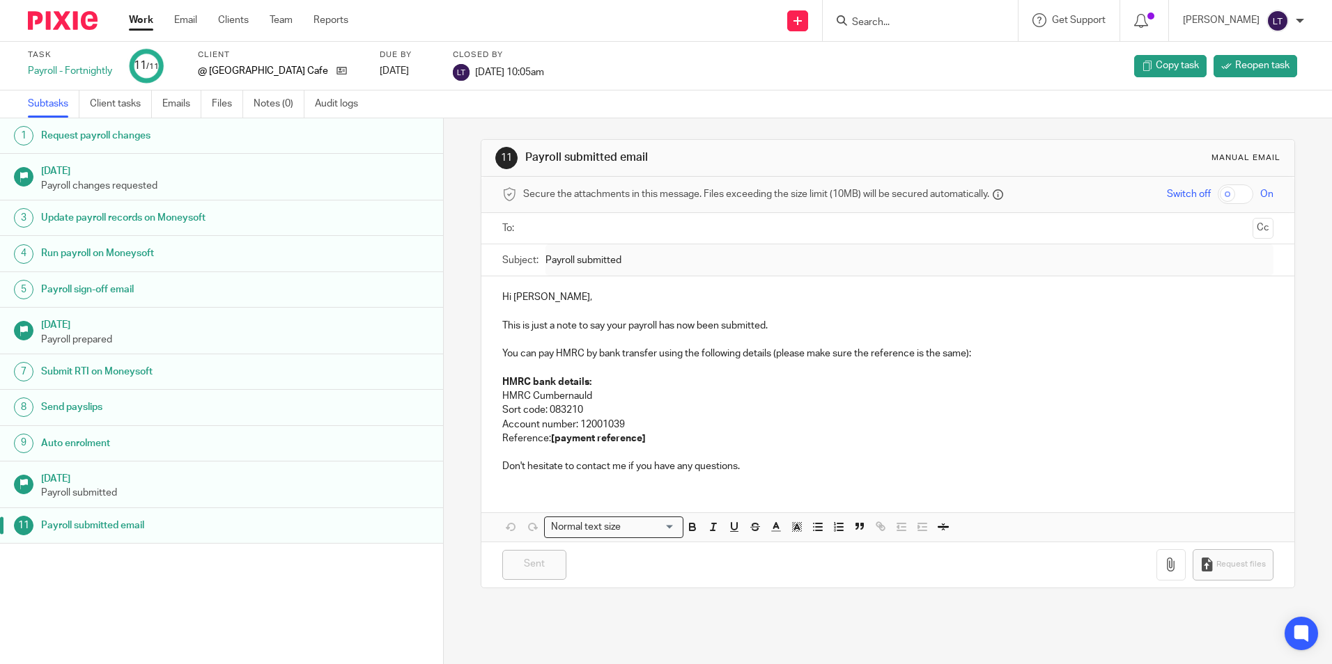
click at [942, 30] on div at bounding box center [920, 20] width 195 height 41
click at [940, 21] on input "Search" at bounding box center [912, 23] width 125 height 13
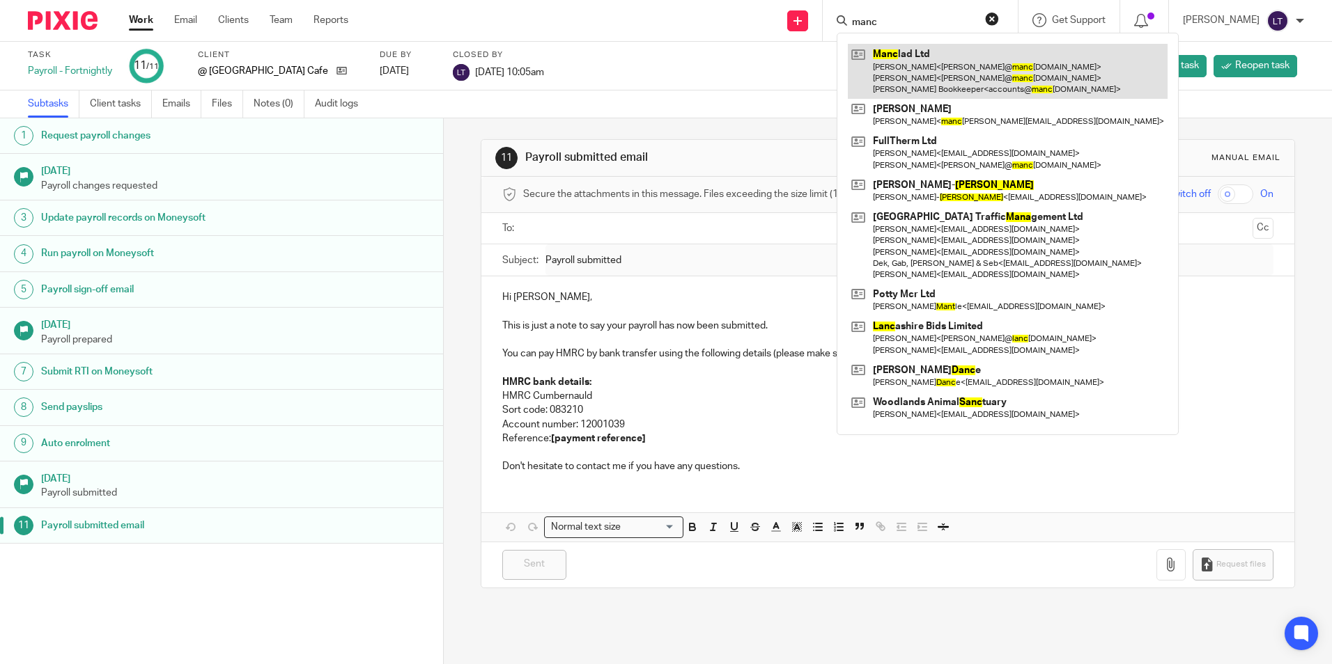
type input "manc"
click at [927, 63] on link at bounding box center [1008, 71] width 320 height 55
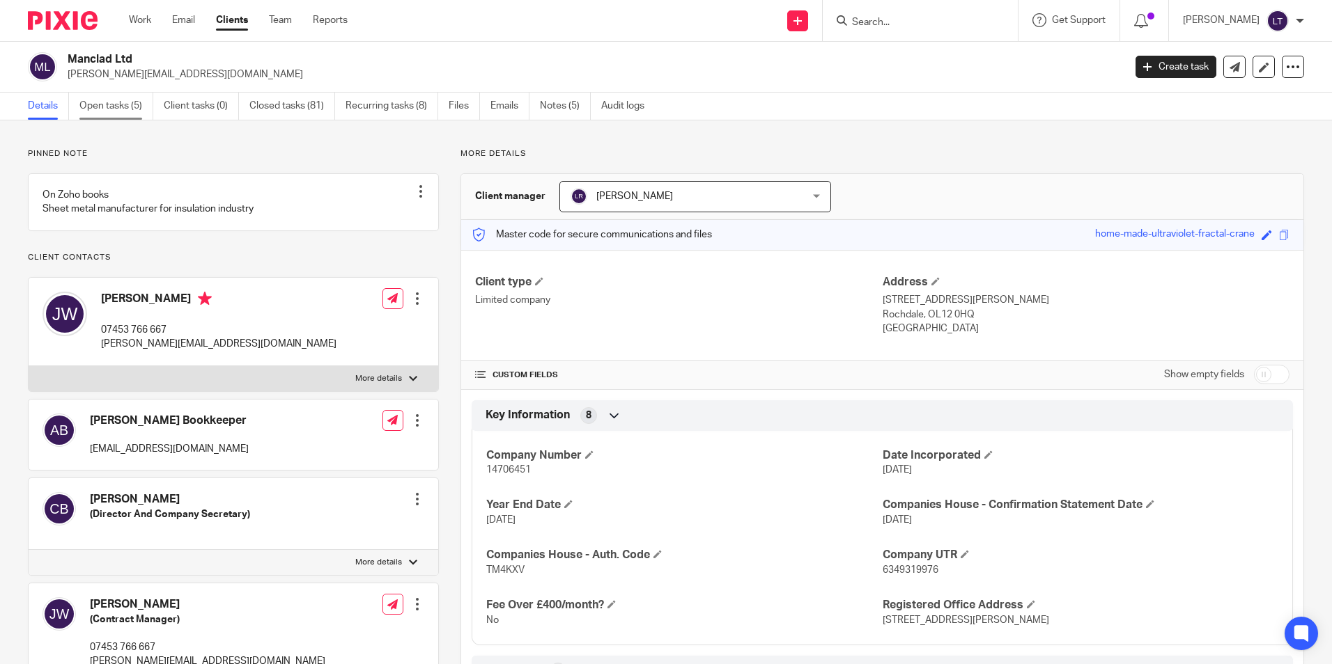
click at [124, 107] on link "Open tasks (5)" at bounding box center [116, 106] width 74 height 27
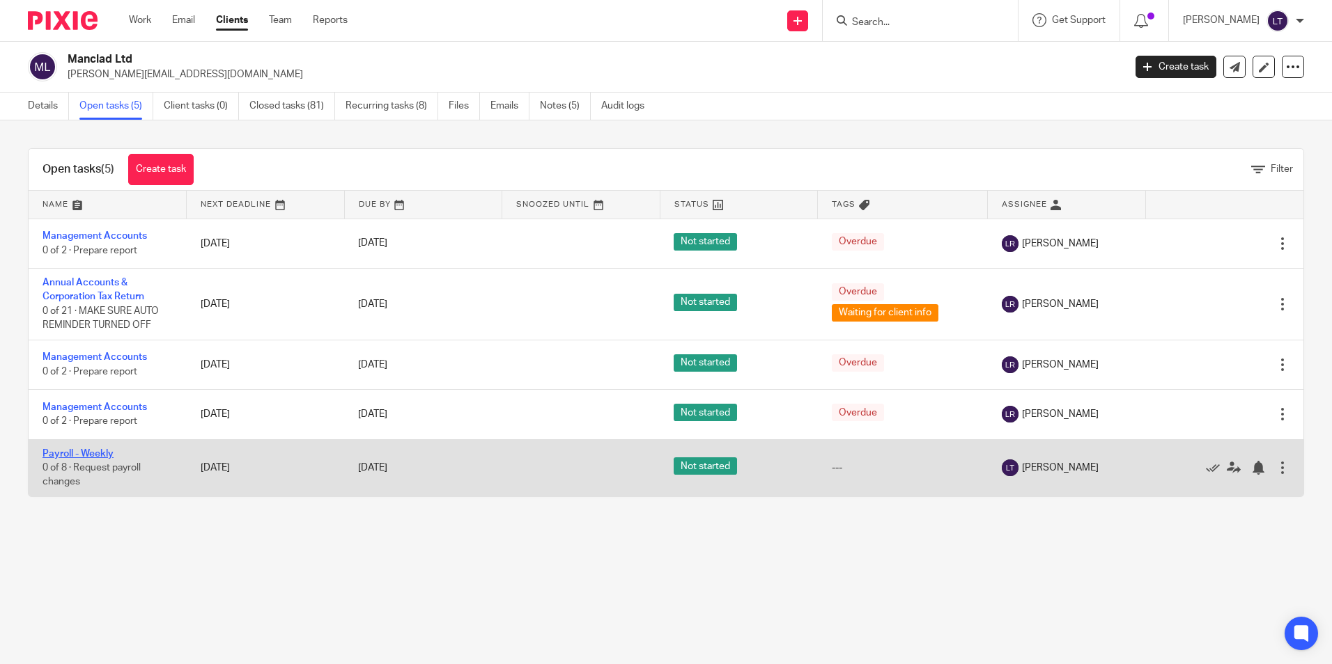
click at [56, 453] on link "Payroll - Weekly" at bounding box center [77, 454] width 71 height 10
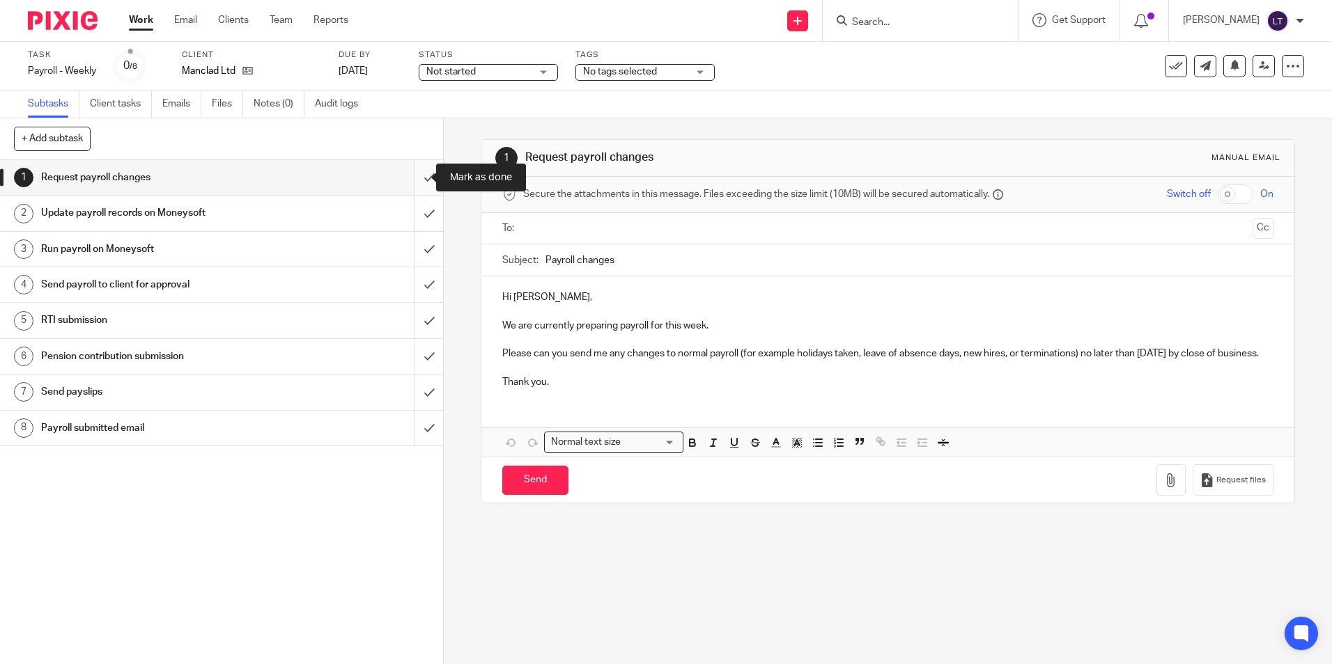
click at [414, 176] on input "submit" at bounding box center [221, 177] width 443 height 35
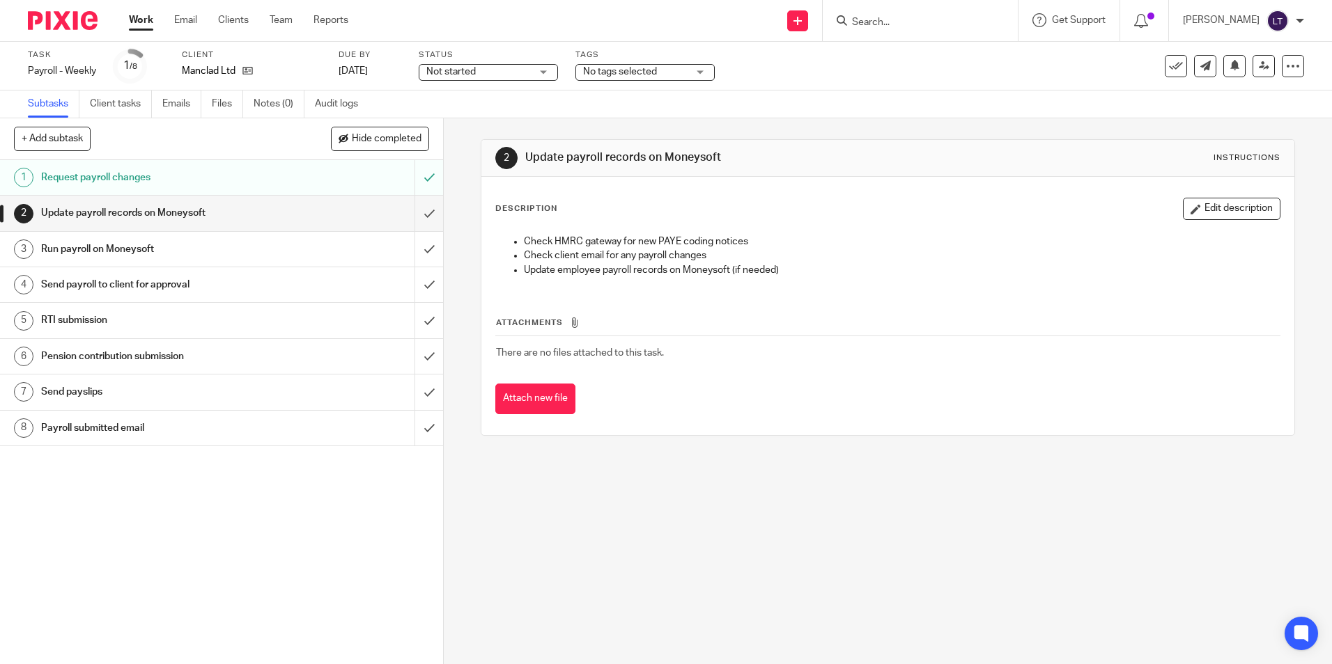
click at [905, 20] on div "Task completed." at bounding box center [992, 40] width 652 height 53
click at [933, 25] on div "Task completed." at bounding box center [992, 40] width 652 height 53
click at [949, 19] on div "Task completed." at bounding box center [992, 40] width 652 height 53
click at [1295, 39] on div at bounding box center [1285, 44] width 38 height 17
click at [937, 20] on input "Search" at bounding box center [912, 23] width 125 height 13
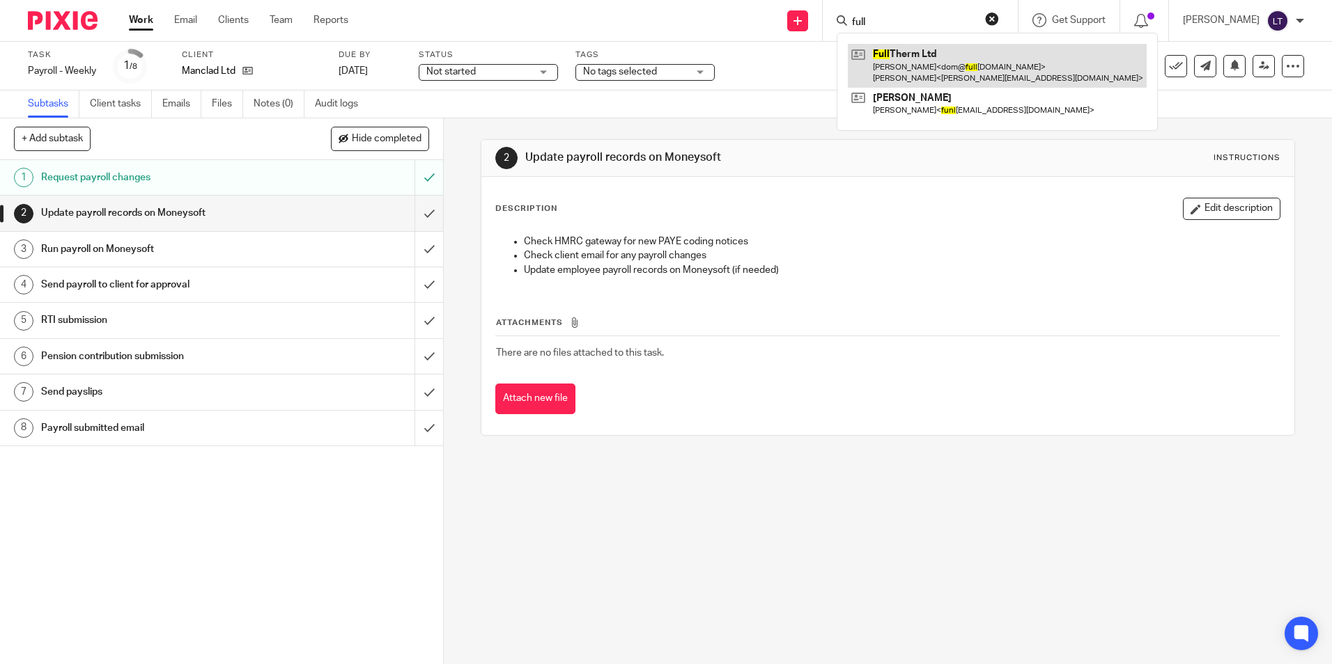
type input "full"
click at [915, 57] on link at bounding box center [997, 65] width 299 height 43
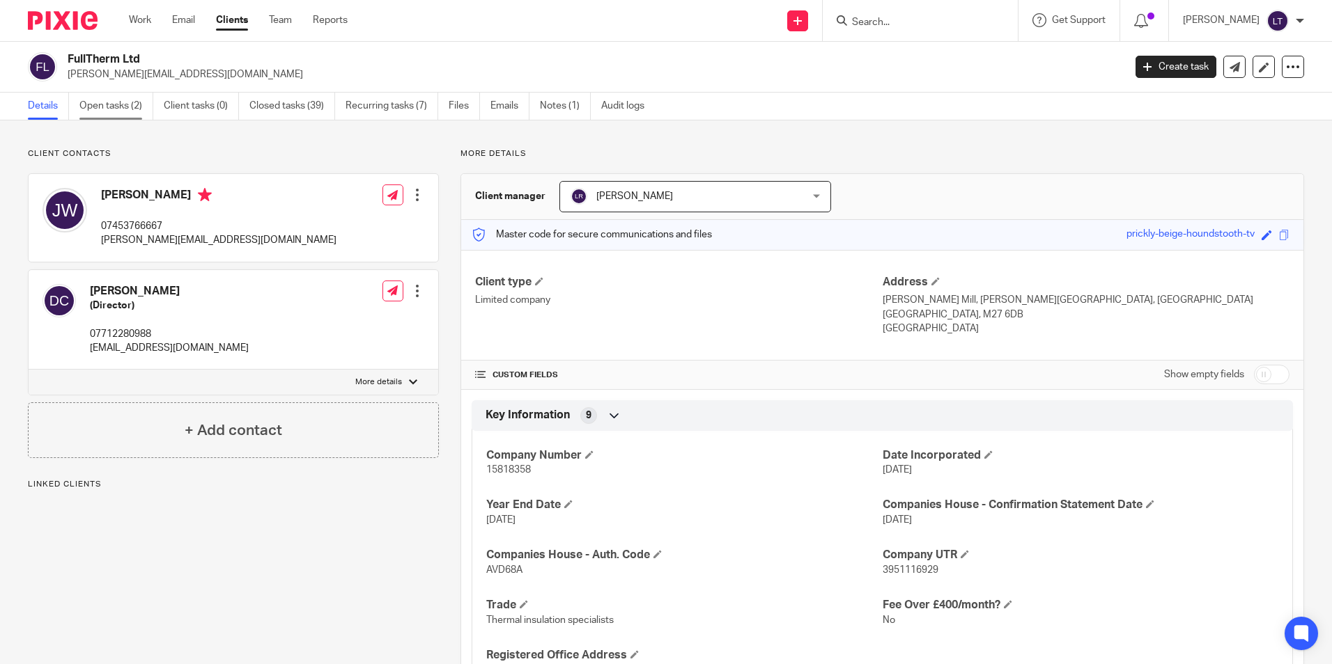
click at [122, 104] on link "Open tasks (2)" at bounding box center [116, 106] width 74 height 27
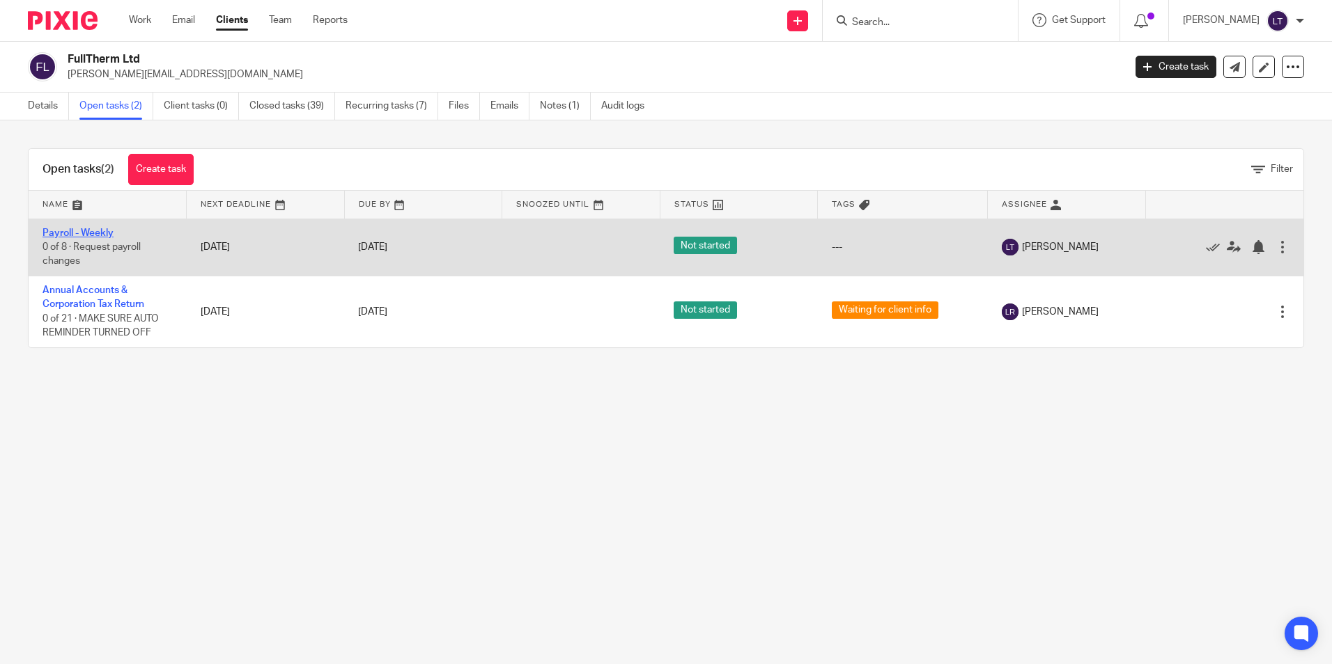
click at [66, 235] on link "Payroll - Weekly" at bounding box center [77, 233] width 71 height 10
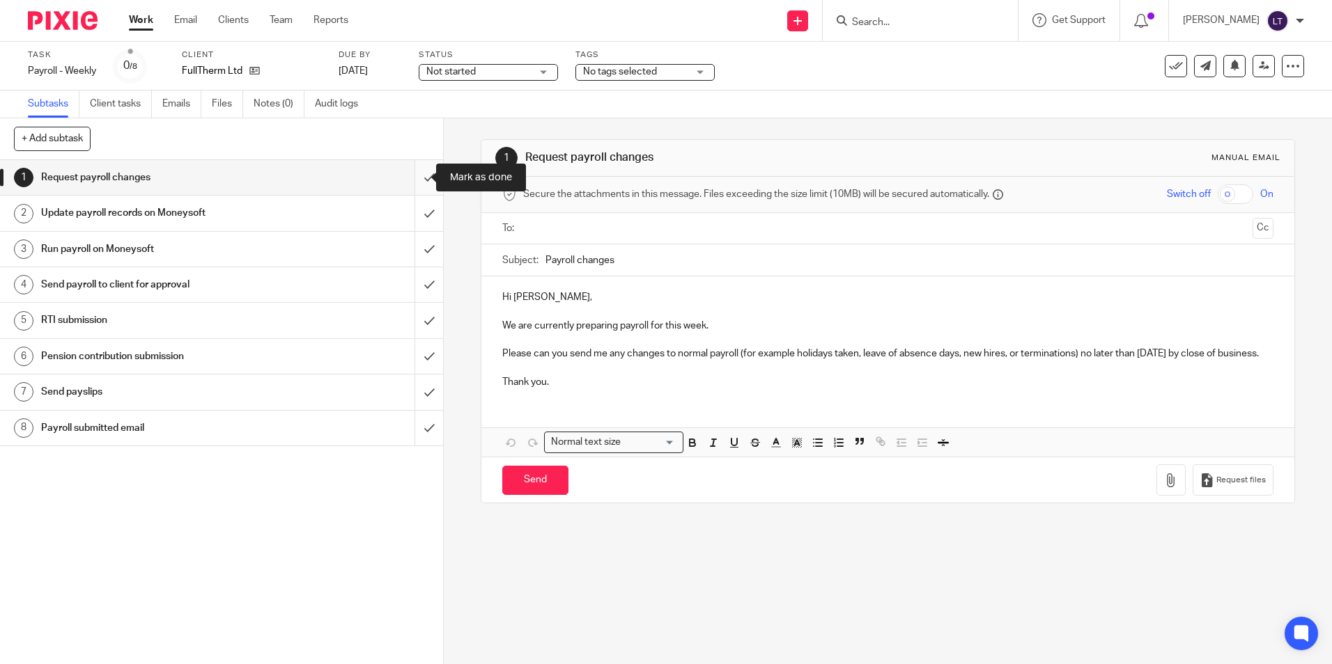
click at [414, 180] on input "submit" at bounding box center [221, 177] width 443 height 35
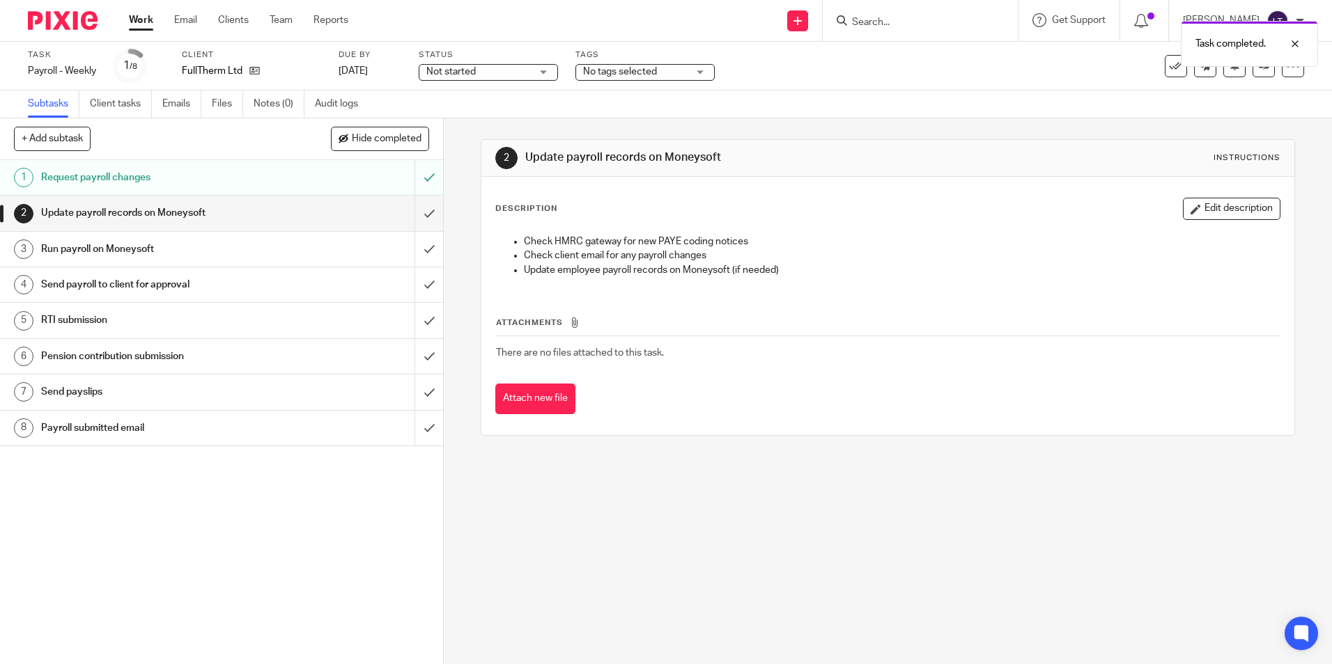
click at [921, 23] on div "Task completed." at bounding box center [992, 40] width 652 height 53
click at [1293, 42] on div at bounding box center [1285, 44] width 38 height 17
click at [938, 15] on div "Task completed." at bounding box center [992, 40] width 652 height 53
click at [942, 24] on input "Search" at bounding box center [912, 23] width 125 height 13
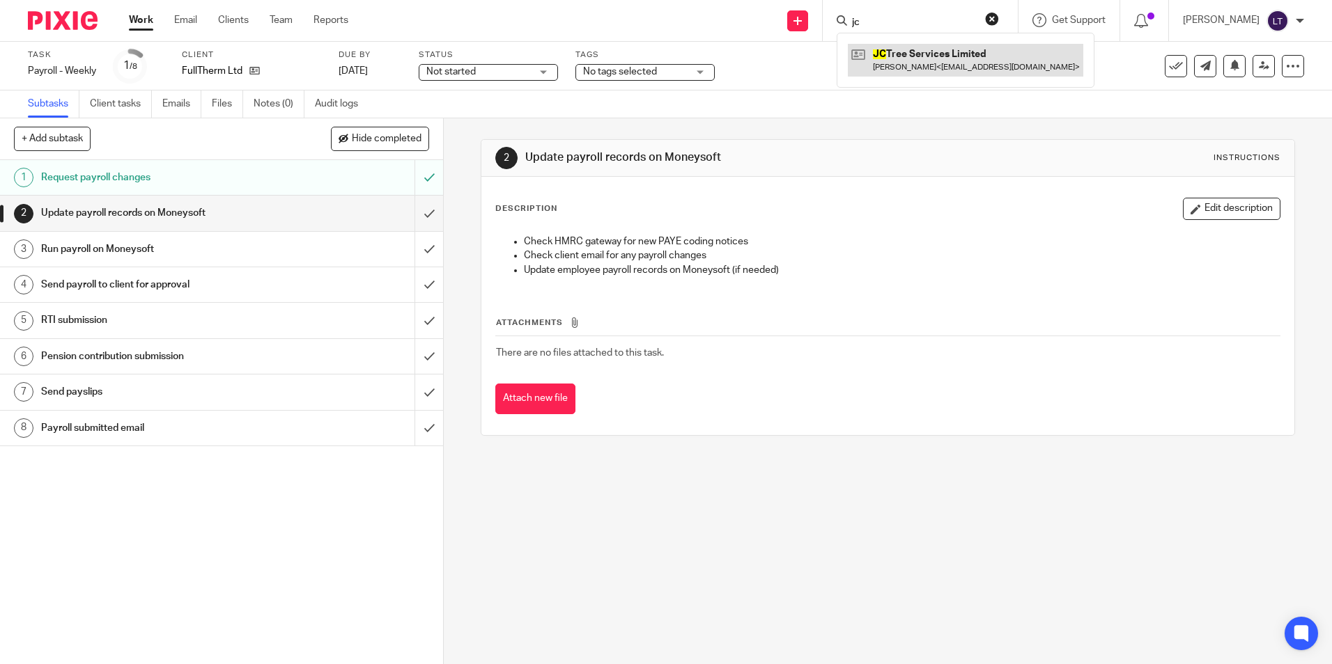
type input "jc"
click at [905, 55] on link at bounding box center [965, 60] width 235 height 32
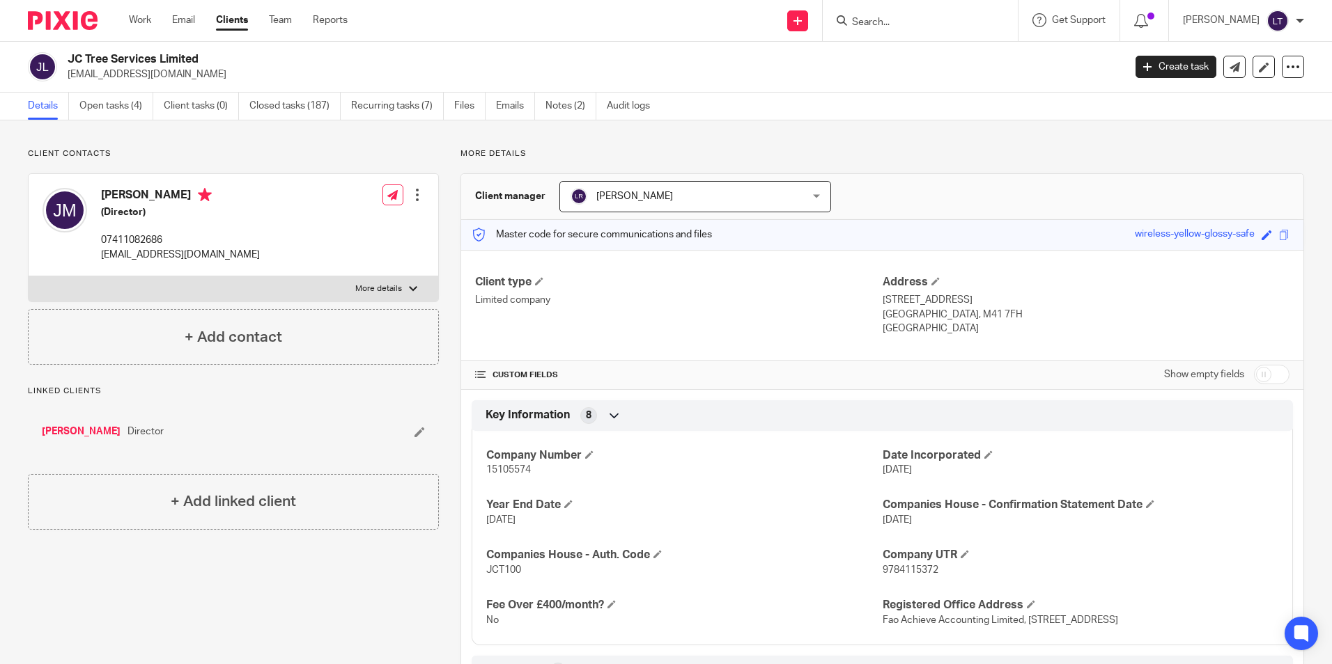
drag, startPoint x: 189, startPoint y: 75, endPoint x: 65, endPoint y: 81, distance: 124.8
click at [65, 81] on div "JC Tree Services Limited [EMAIL_ADDRESS][DOMAIN_NAME]" at bounding box center [571, 66] width 1087 height 29
copy p "[EMAIL_ADDRESS][DOMAIN_NAME]"
click at [106, 107] on link "Open tasks (4)" at bounding box center [116, 106] width 74 height 27
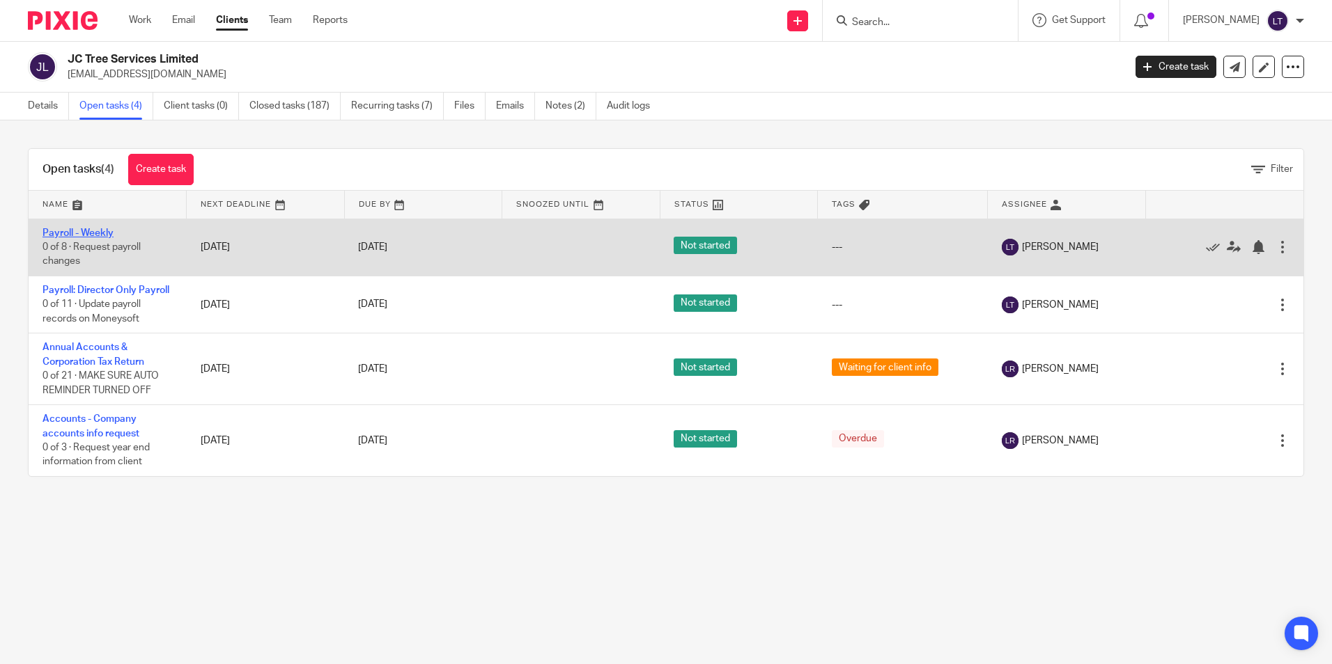
click at [88, 231] on link "Payroll - Weekly" at bounding box center [77, 233] width 71 height 10
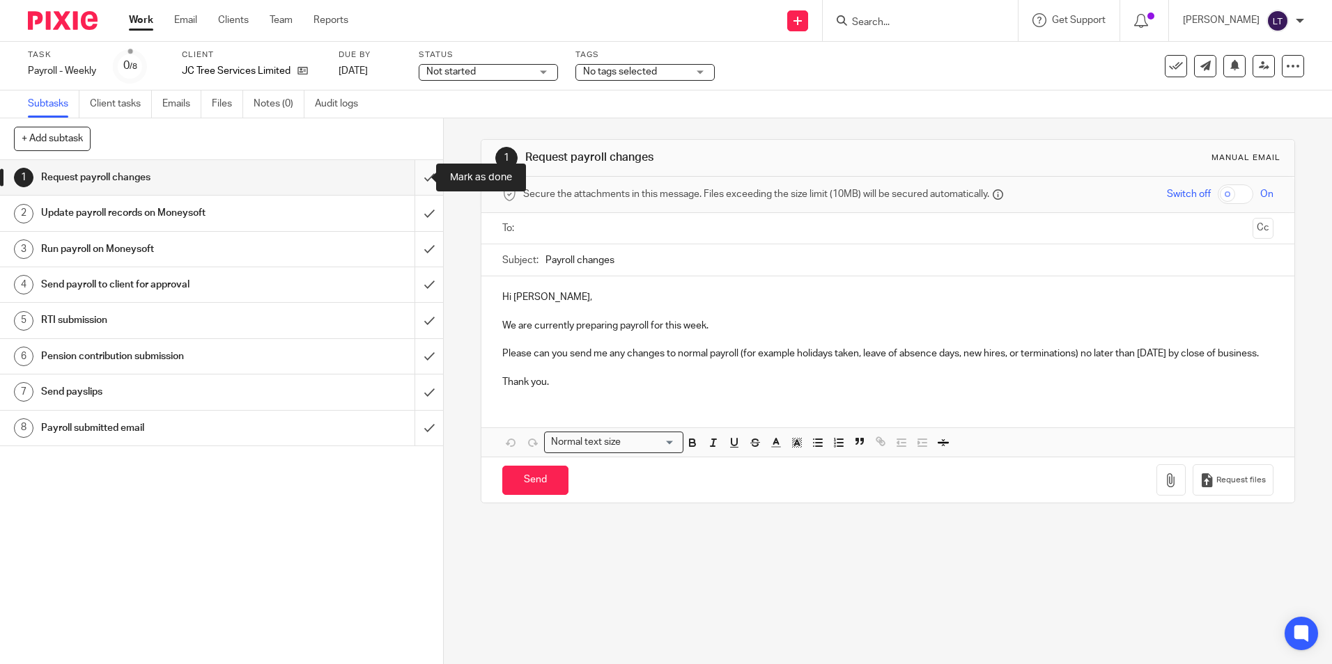
click at [419, 175] on input "submit" at bounding box center [221, 177] width 443 height 35
